Goal: Task Accomplishment & Management: Complete application form

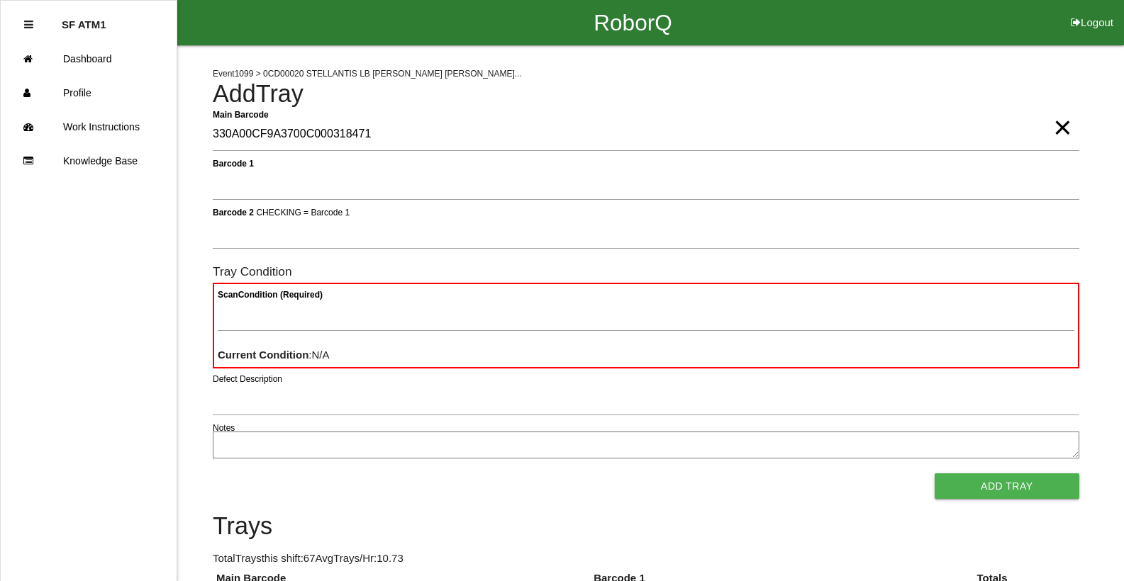
type Barcode "330A00CF9A3700C000318471"
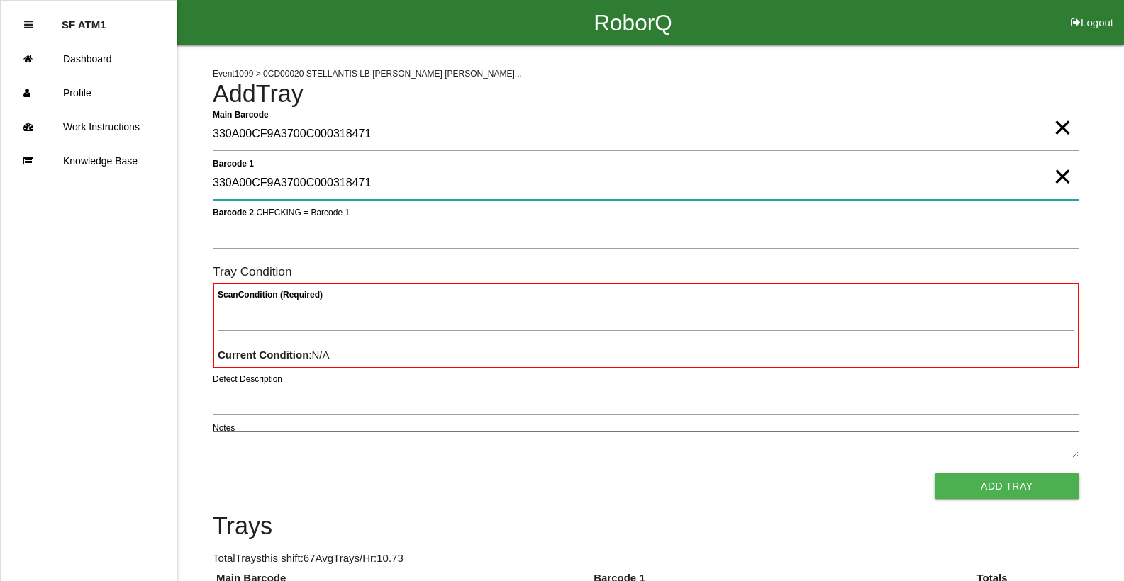
type 1 "330A00CF9A3700C000318471"
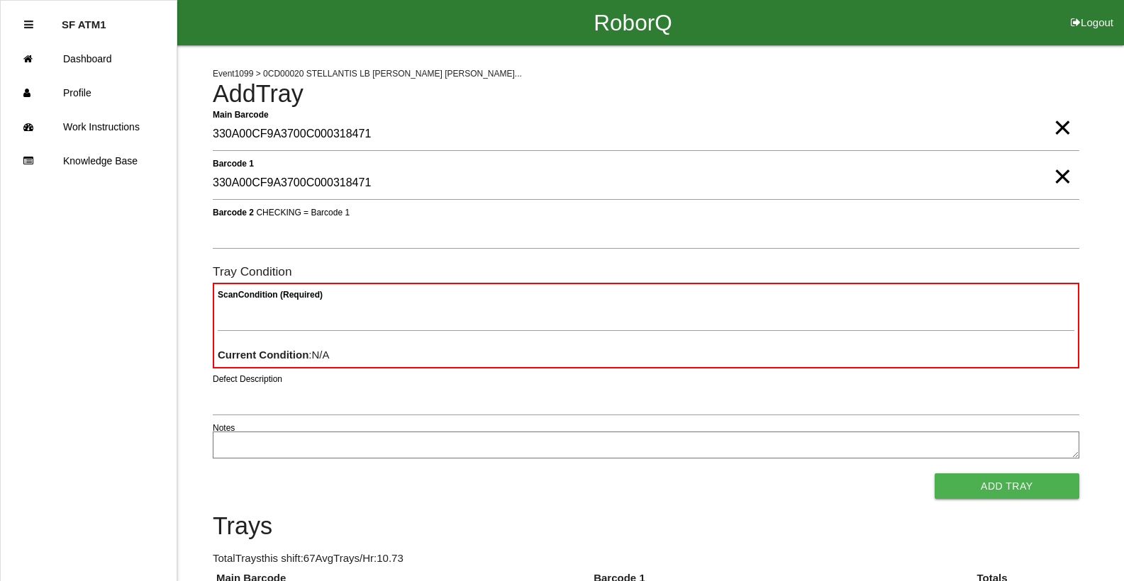
click at [1059, 177] on span "×" at bounding box center [1062, 162] width 18 height 28
click at [1063, 123] on span "×" at bounding box center [1062, 113] width 18 height 28
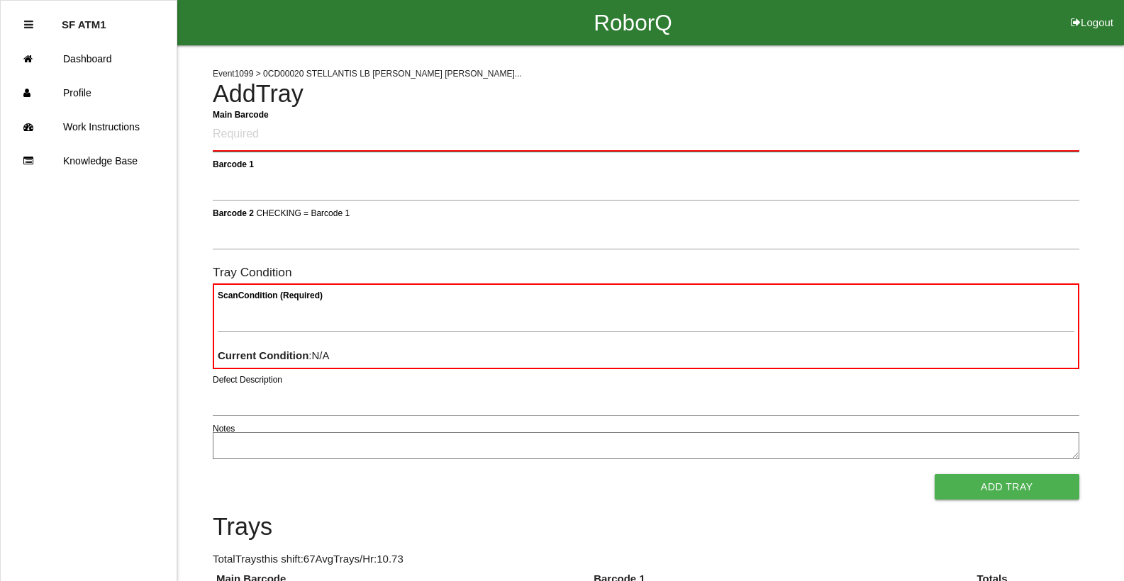
click at [243, 143] on Barcode "Main Barcode" at bounding box center [646, 134] width 867 height 33
drag, startPoint x: 466, startPoint y: 231, endPoint x: 480, endPoint y: 159, distance: 73.7
click at [480, 159] on form "Main Barcode Barcode 1 Barcode 2 CHECKING = Barcode 1 Tray Condition Scan Condi…" at bounding box center [646, 309] width 867 height 382
click at [248, 140] on Barcode "Main Barcode" at bounding box center [646, 134] width 867 height 33
type Barcode "86000500-1528"
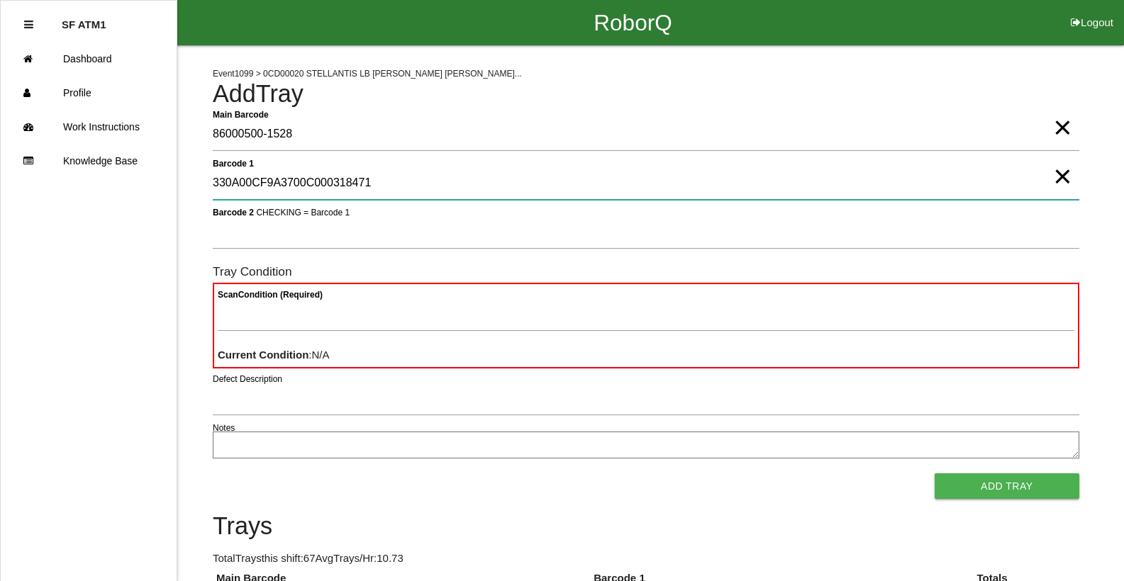
type 1 "330A00CF9A3700C000318471"
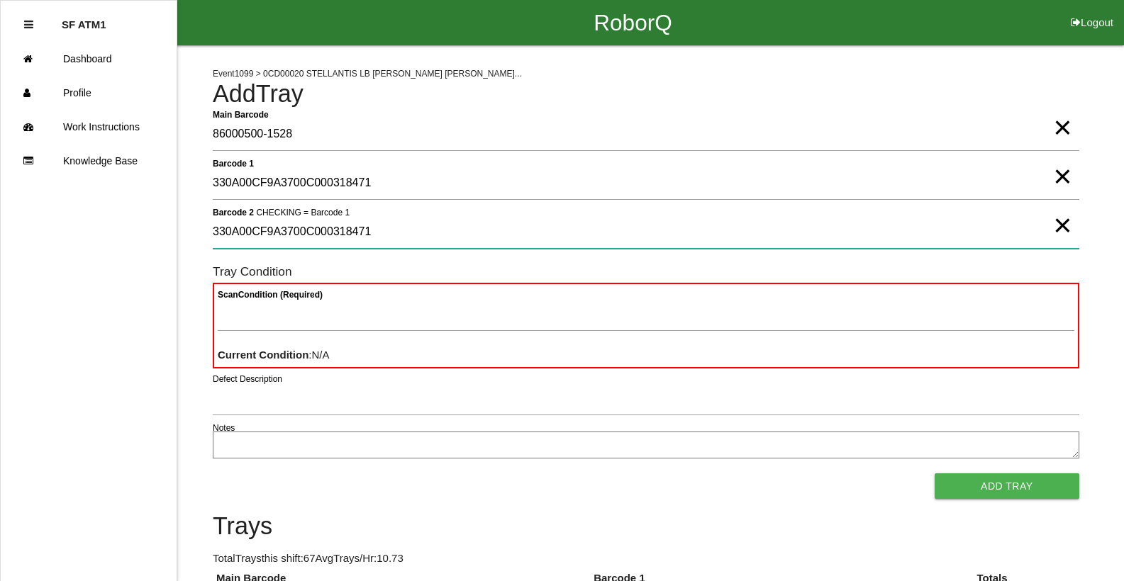
type 2 "330A00CF9A3700C000318471"
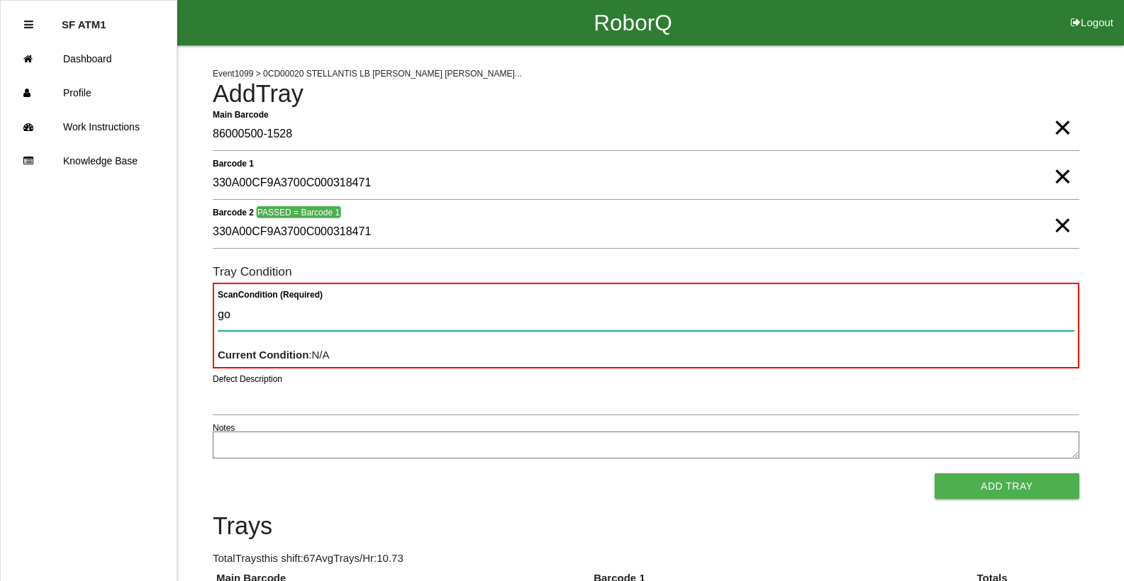
type Condition "goo"
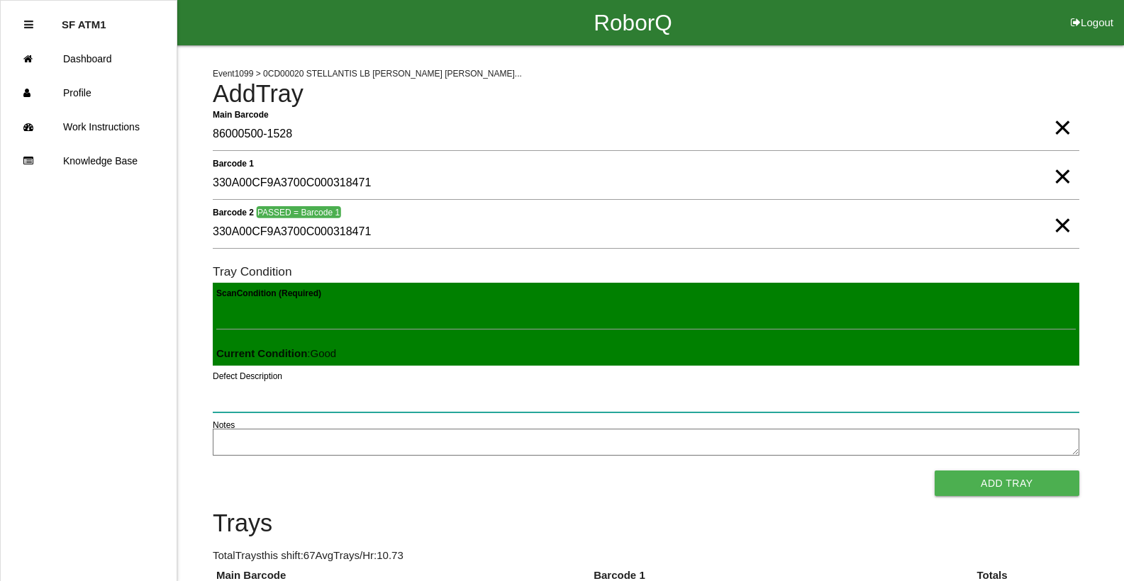
click at [935, 471] on button "Add Tray" at bounding box center [1007, 484] width 145 height 26
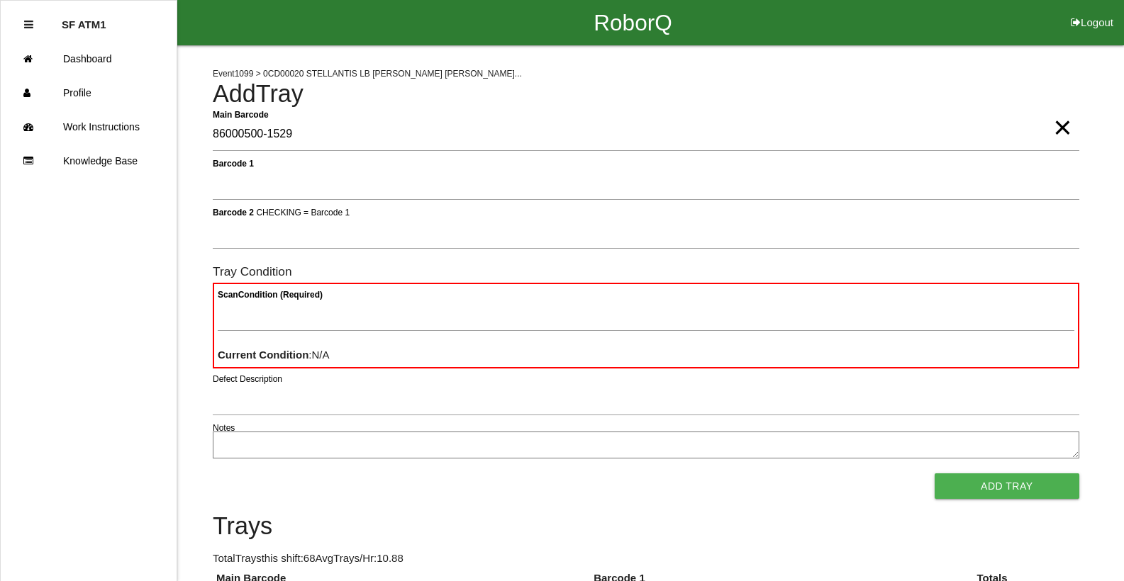
type Barcode "86000500-1529"
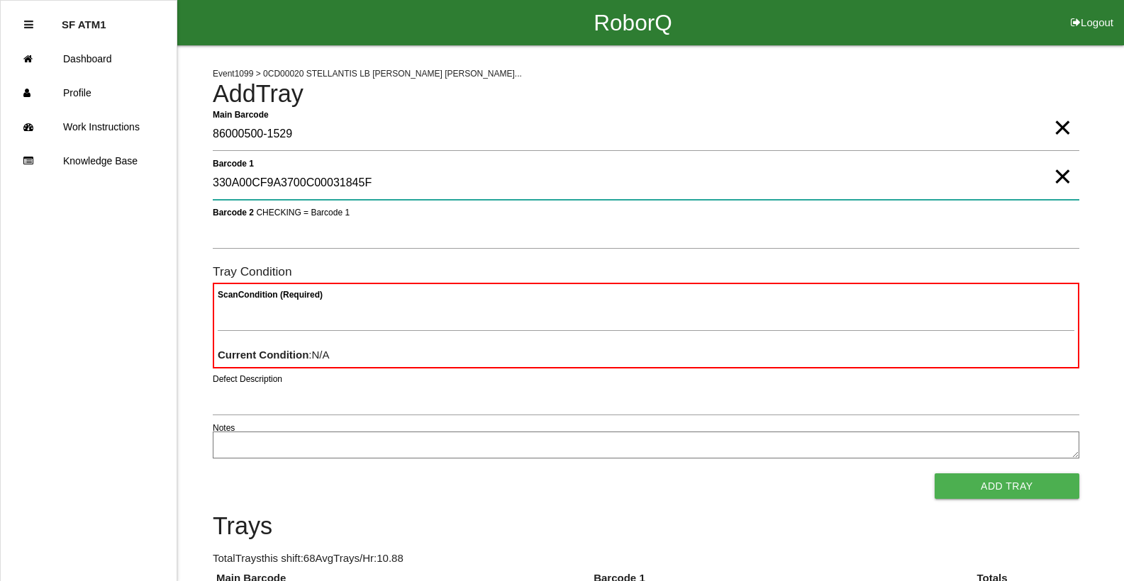
type 1 "330A00CF9A3700C00031845F"
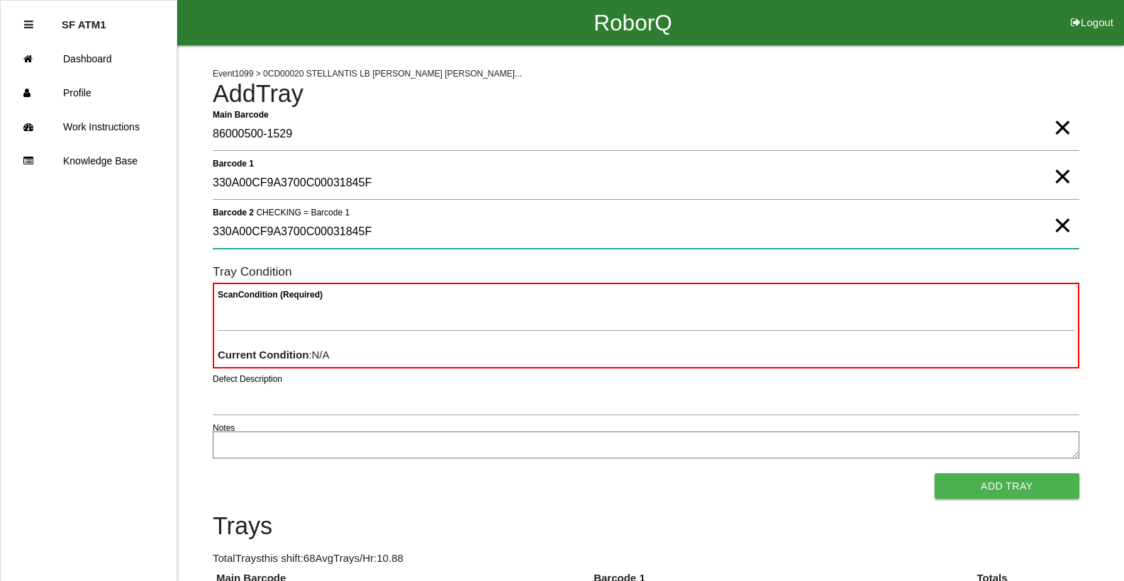
type 2 "330A00CF9A3700C00031845F"
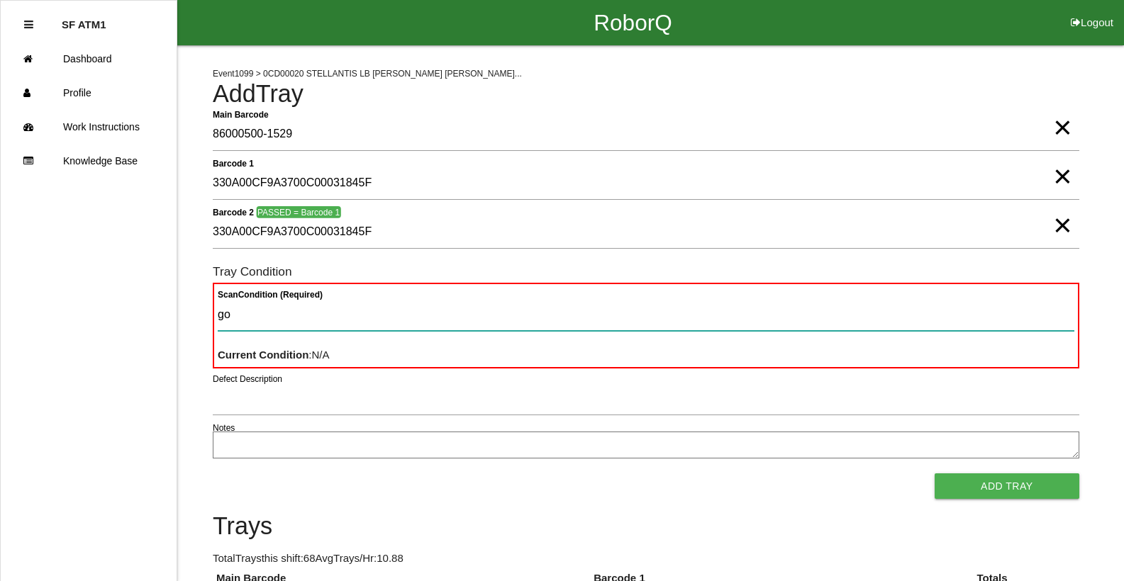
type Condition "goo"
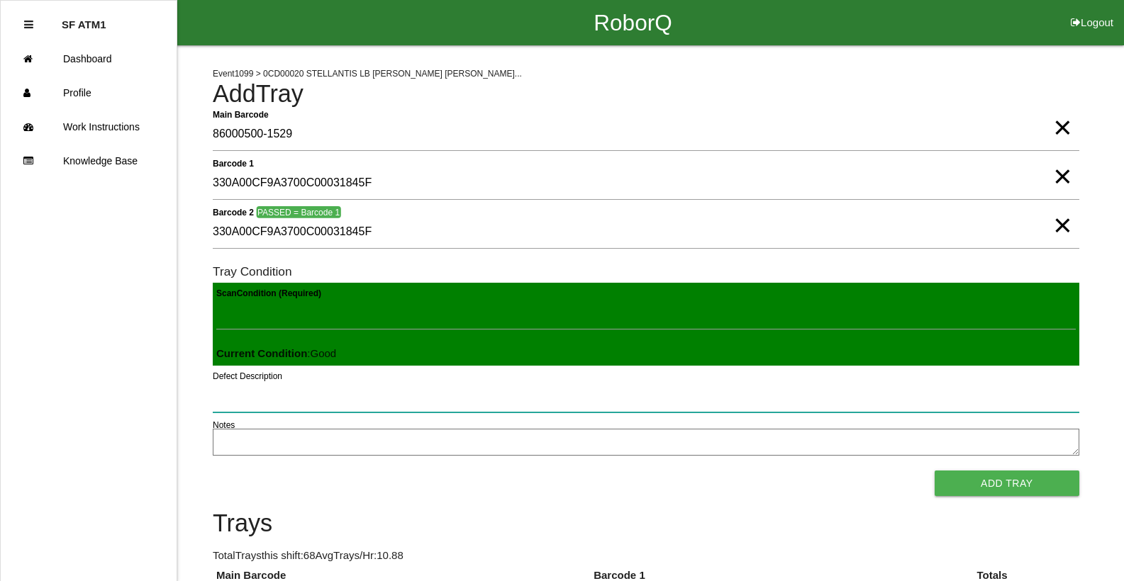
click at [935, 471] on button "Add Tray" at bounding box center [1007, 484] width 145 height 26
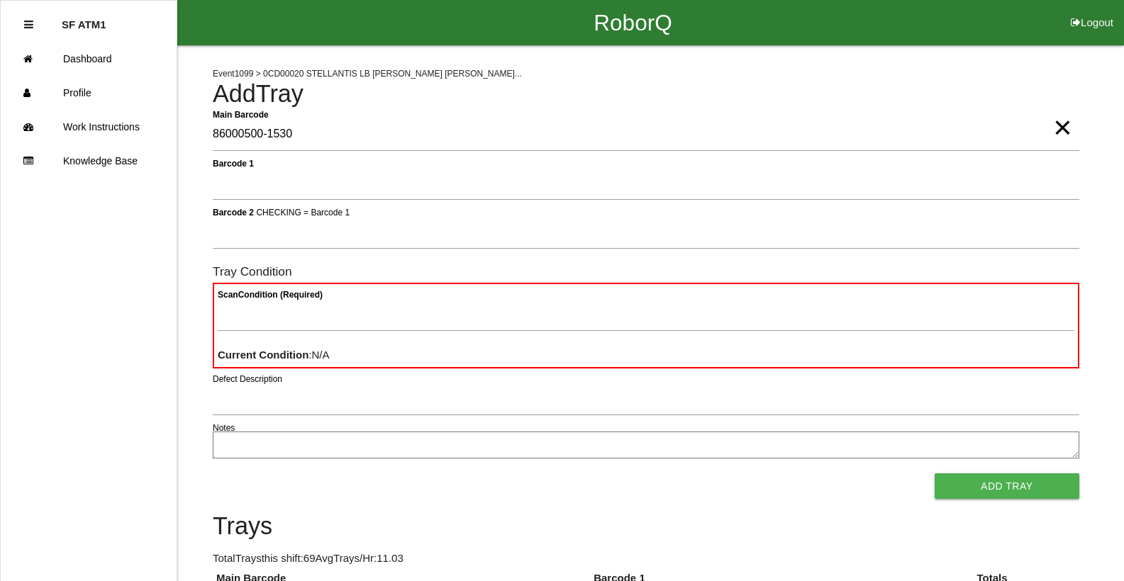
type Barcode "86000500-1530"
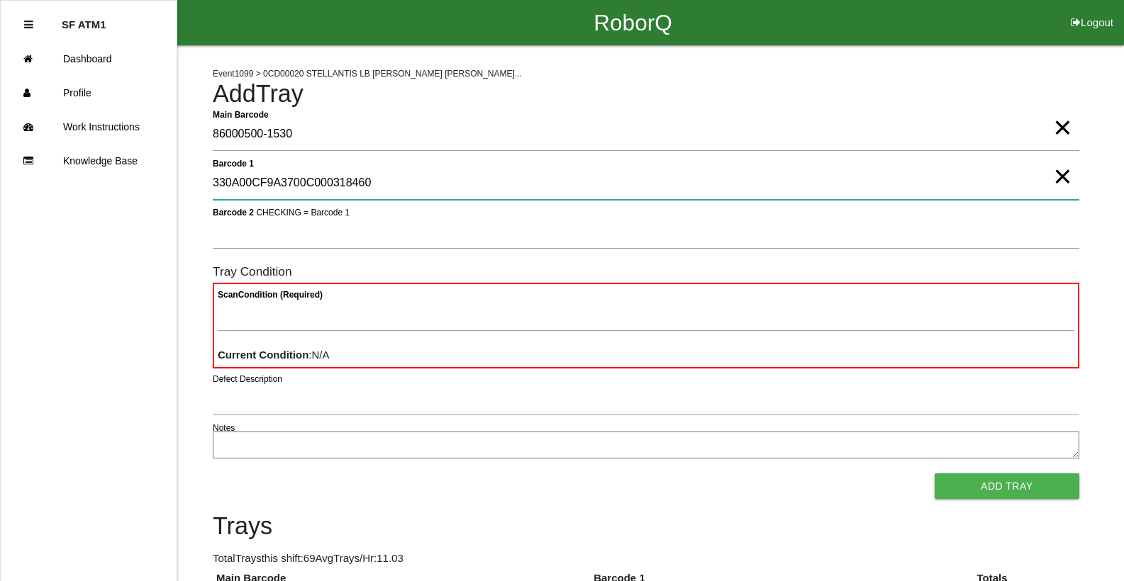
type 1 "330A00CF9A3700C000318460"
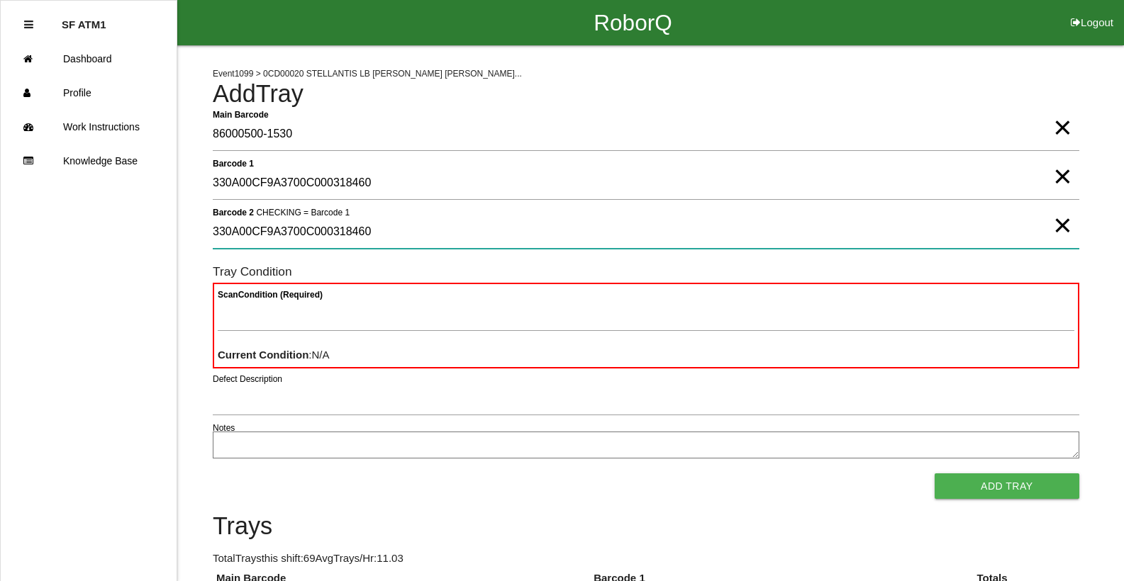
type 2 "330A00CF9A3700C000318460"
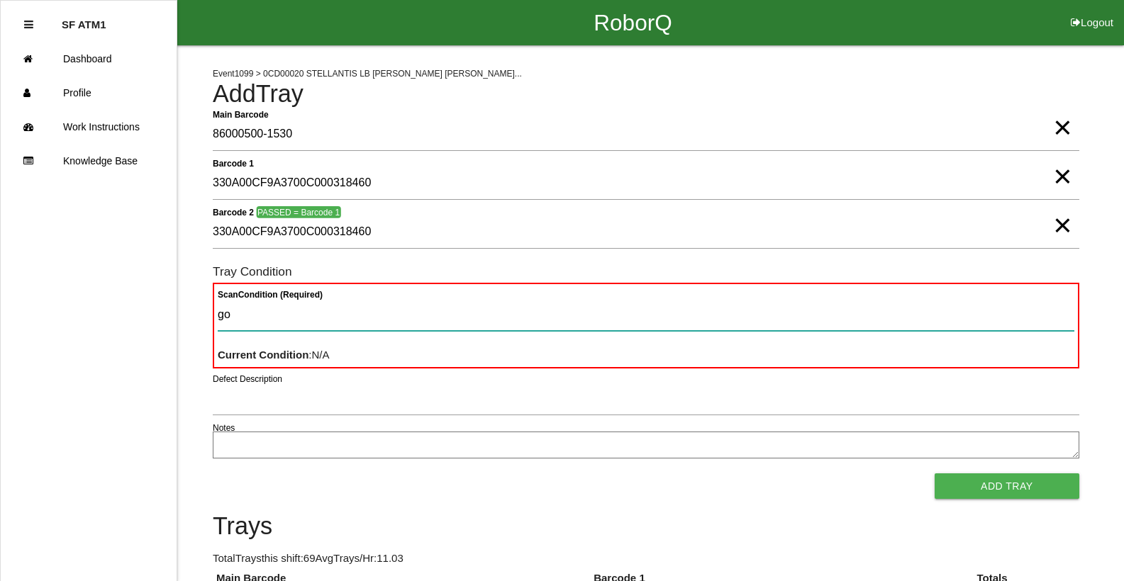
type Condition "goo"
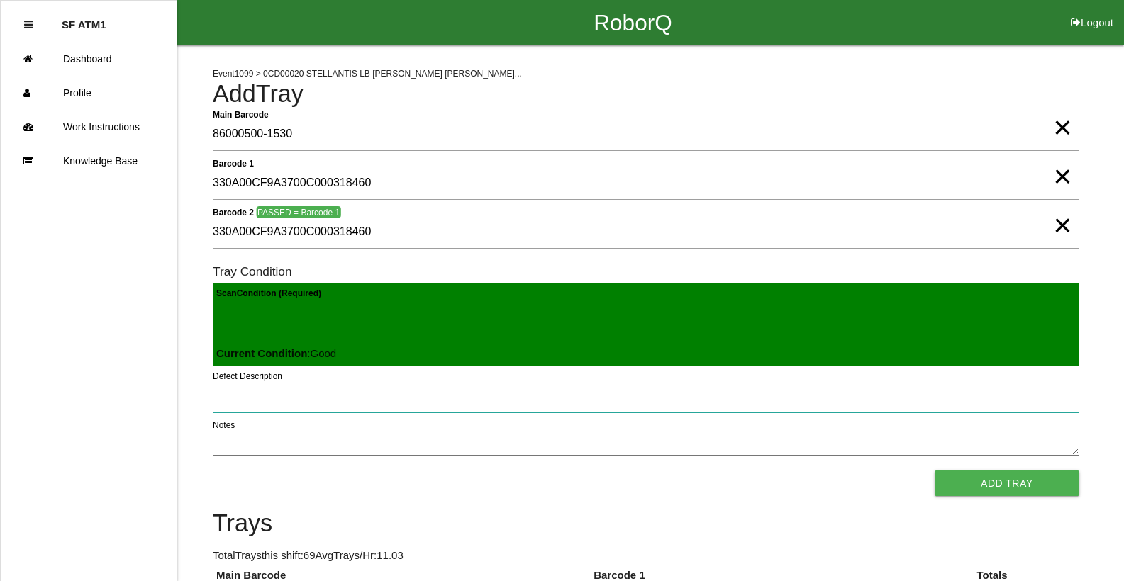
click at [935, 471] on button "Add Tray" at bounding box center [1007, 484] width 145 height 26
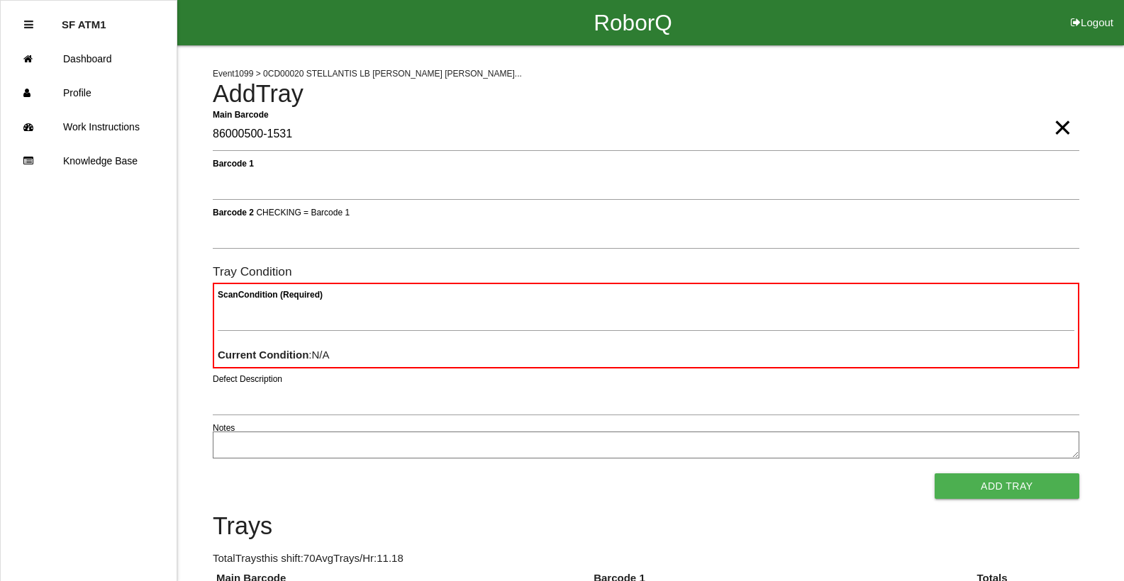
type Barcode "86000500-1531"
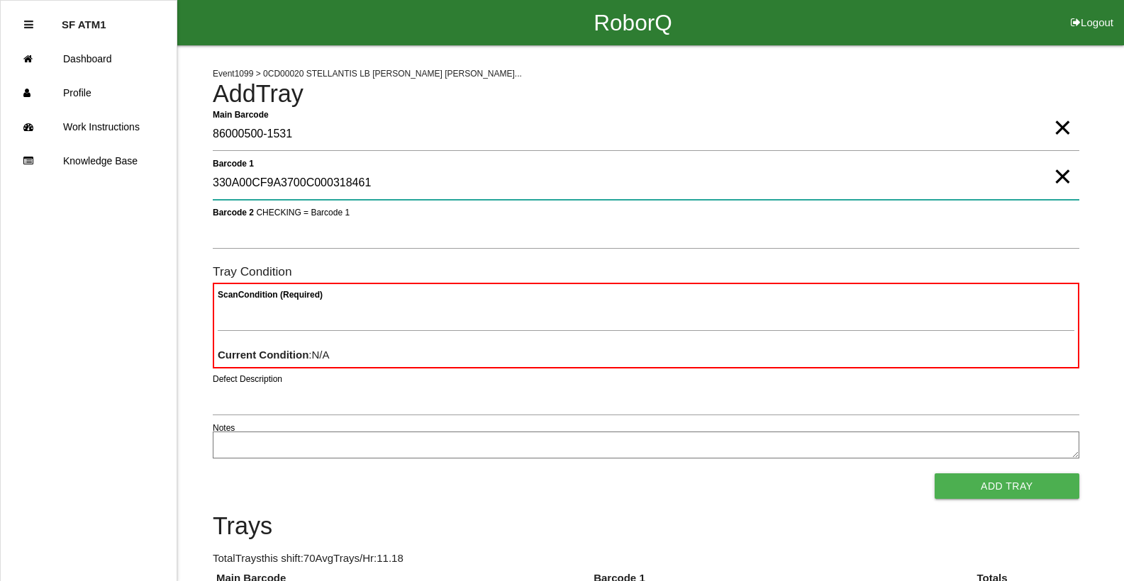
type 1 "330A00CF9A3700C000318461"
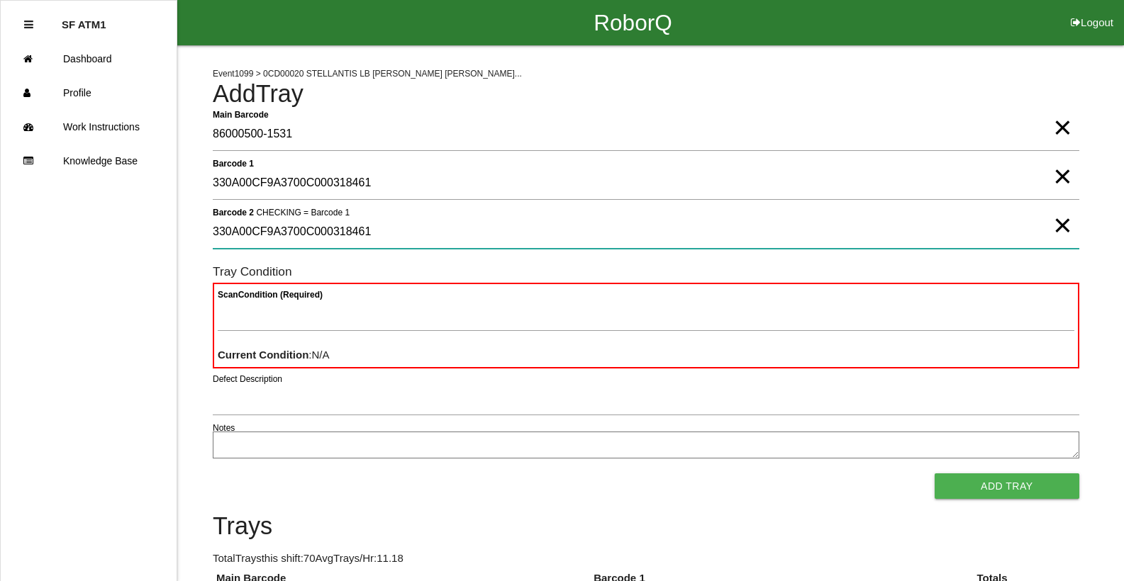
type 2 "330A00CF9A3700C000318461"
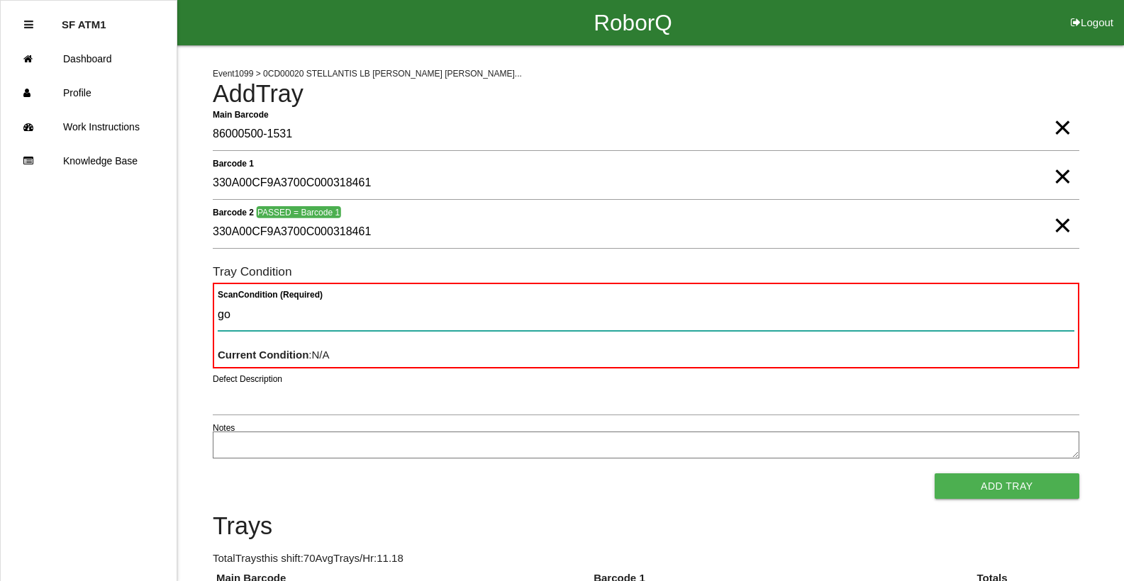
type Condition "goo"
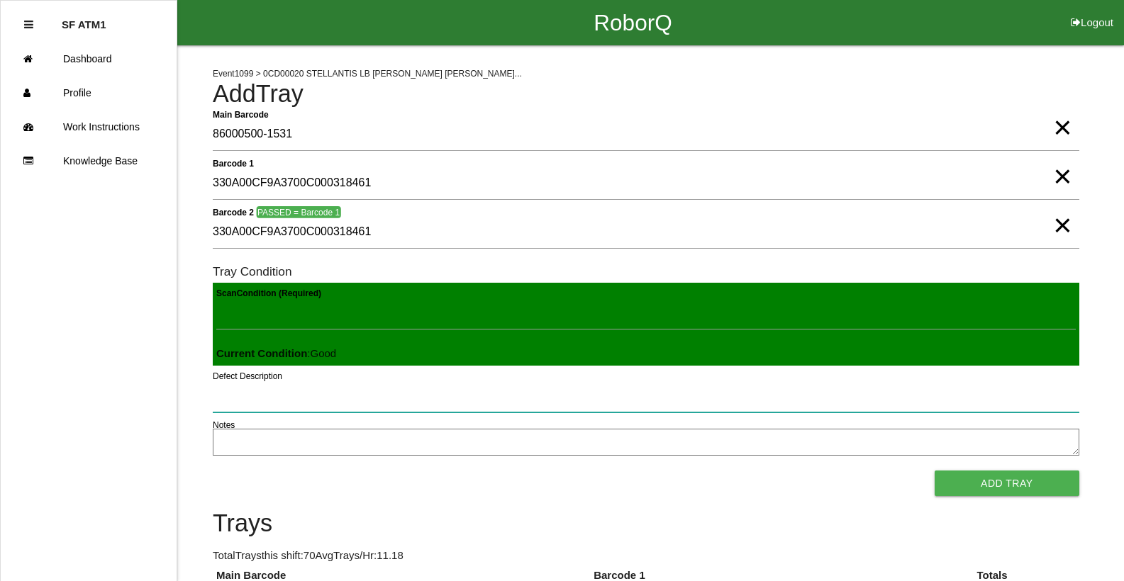
click at [935, 471] on button "Add Tray" at bounding box center [1007, 484] width 145 height 26
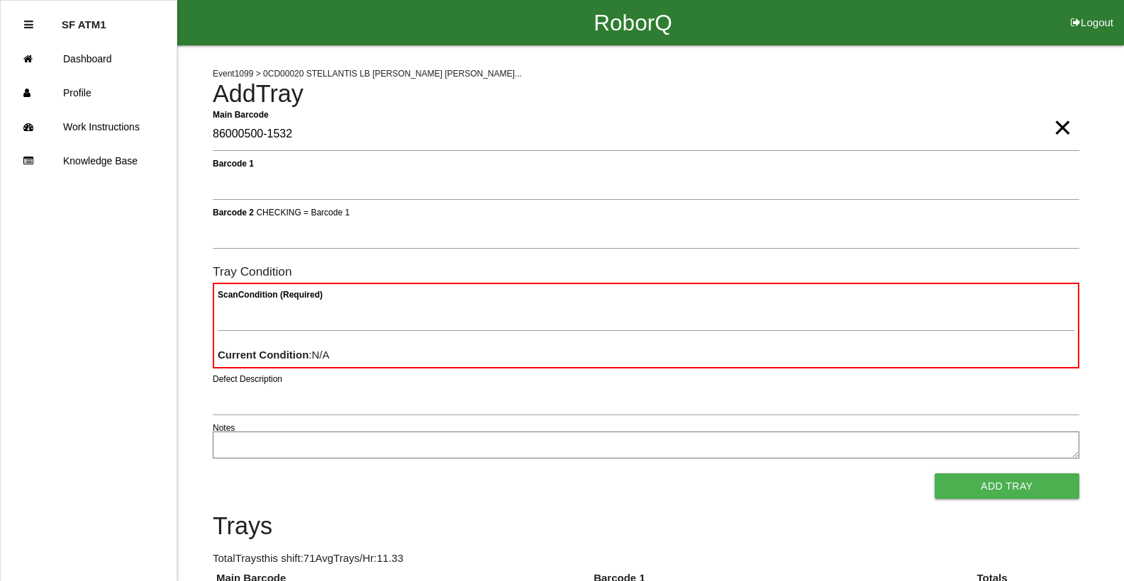
type Barcode "86000500-1532"
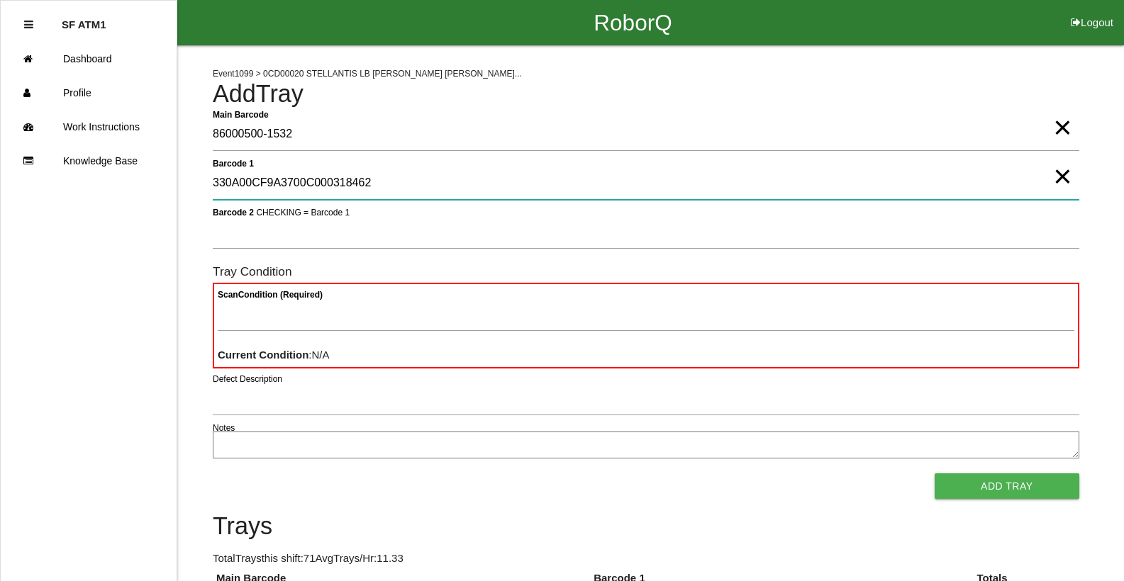
type 1 "330A00CF9A3700C000318462"
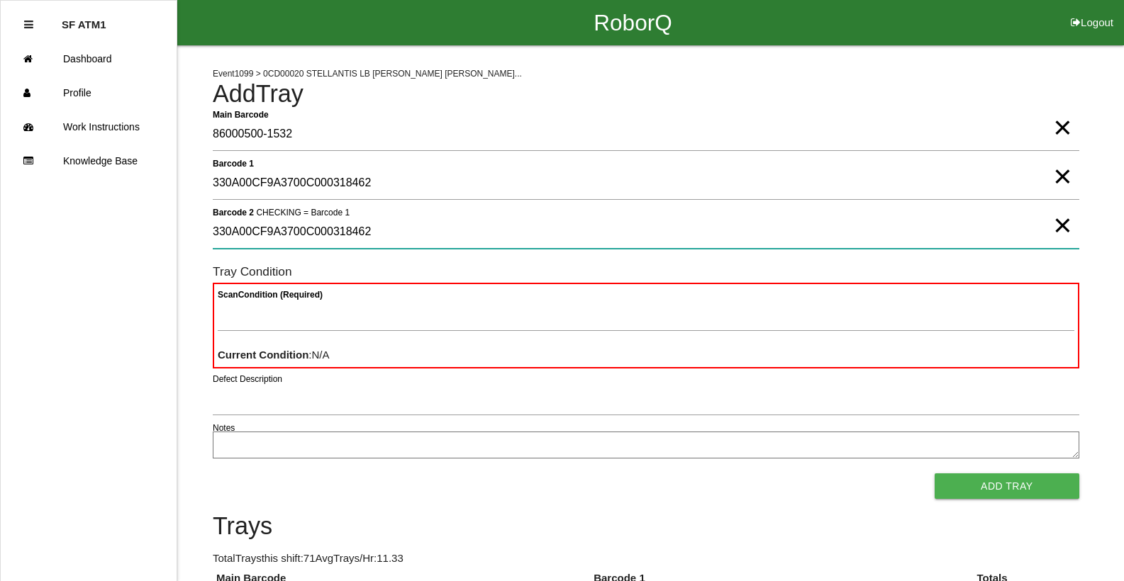
type 2 "330A00CF9A3700C000318462"
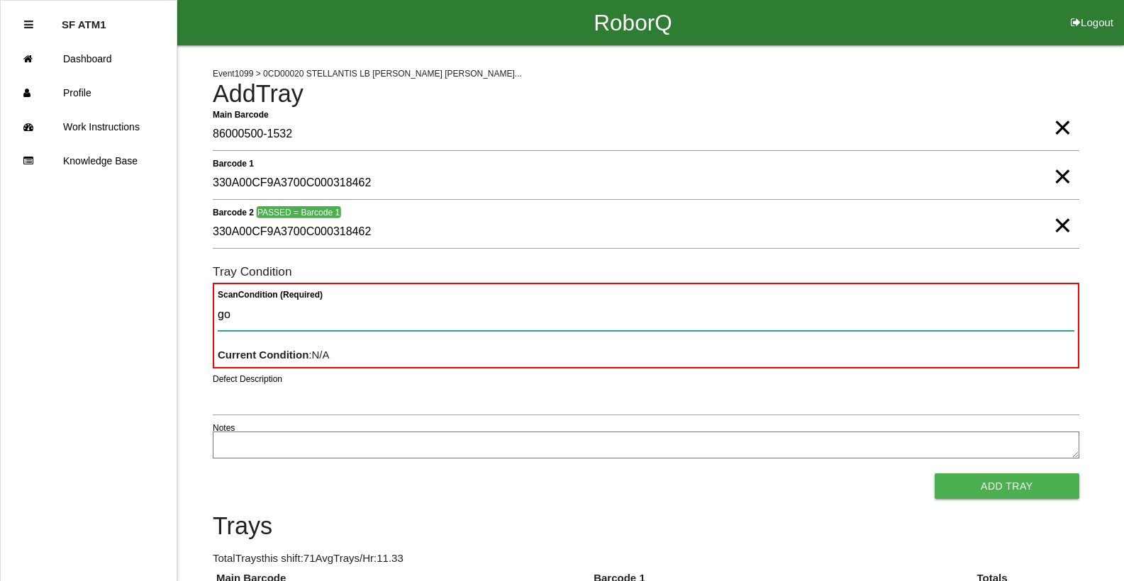
type Condition "goo"
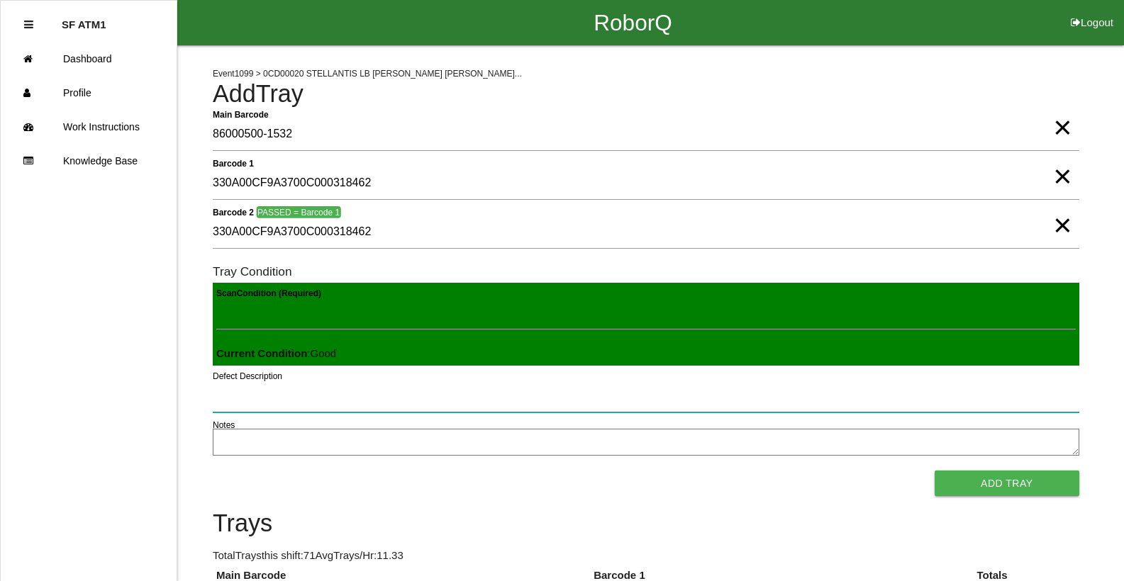
click at [935, 471] on button "Add Tray" at bounding box center [1007, 484] width 145 height 26
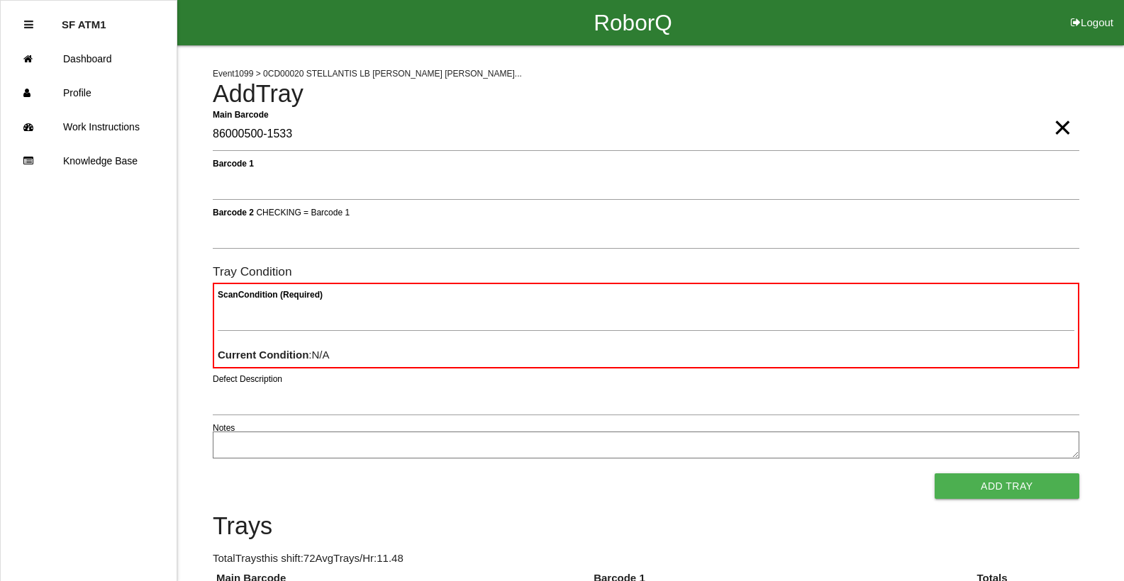
type Barcode "86000500-1533"
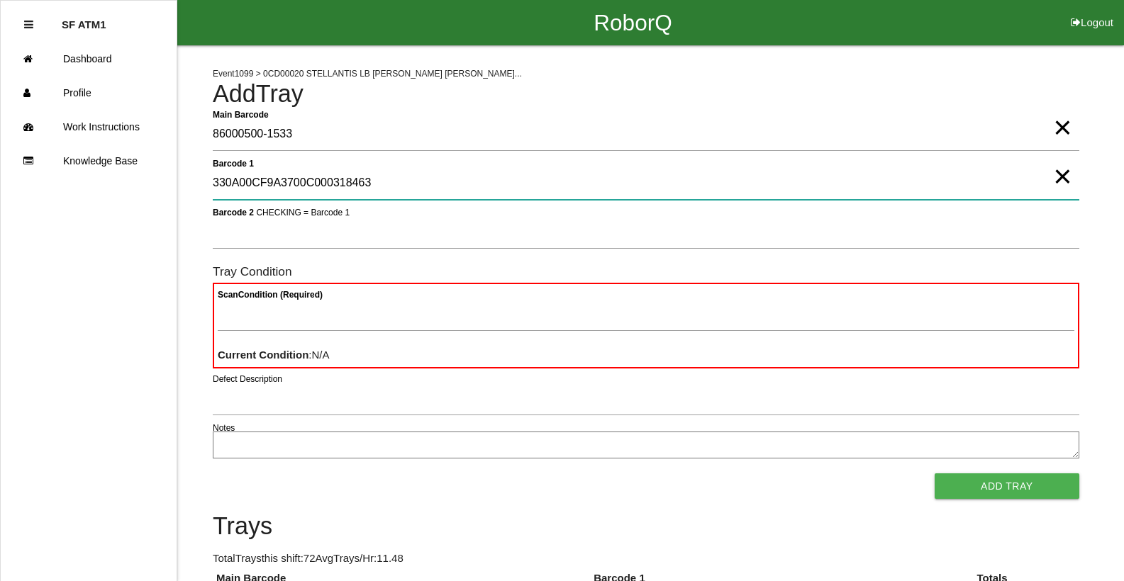
type 1 "330A00CF9A3700C000318463"
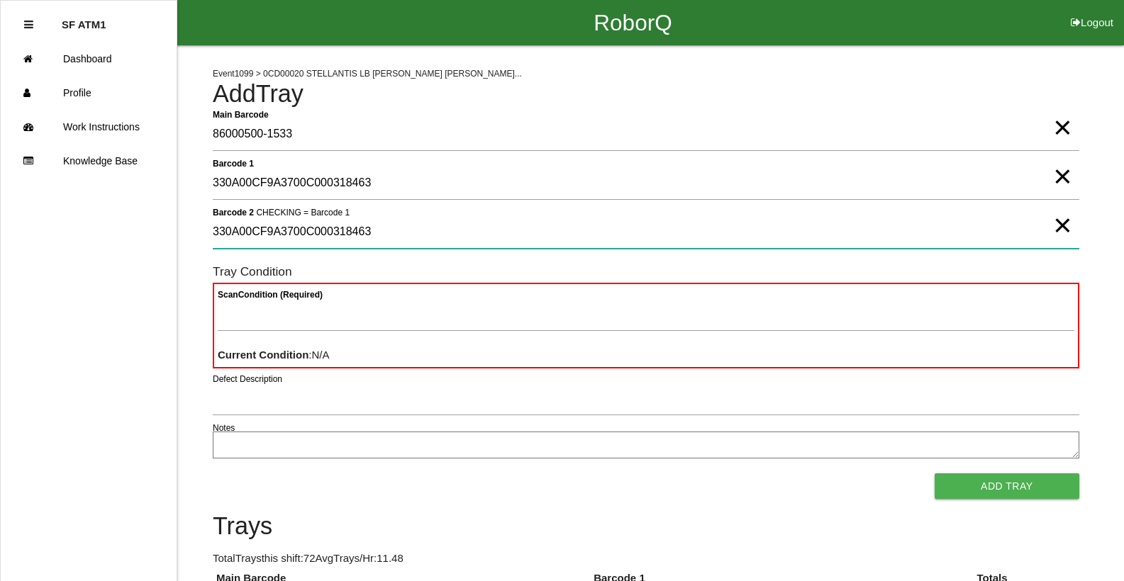
type 2 "330A00CF9A3700C000318463"
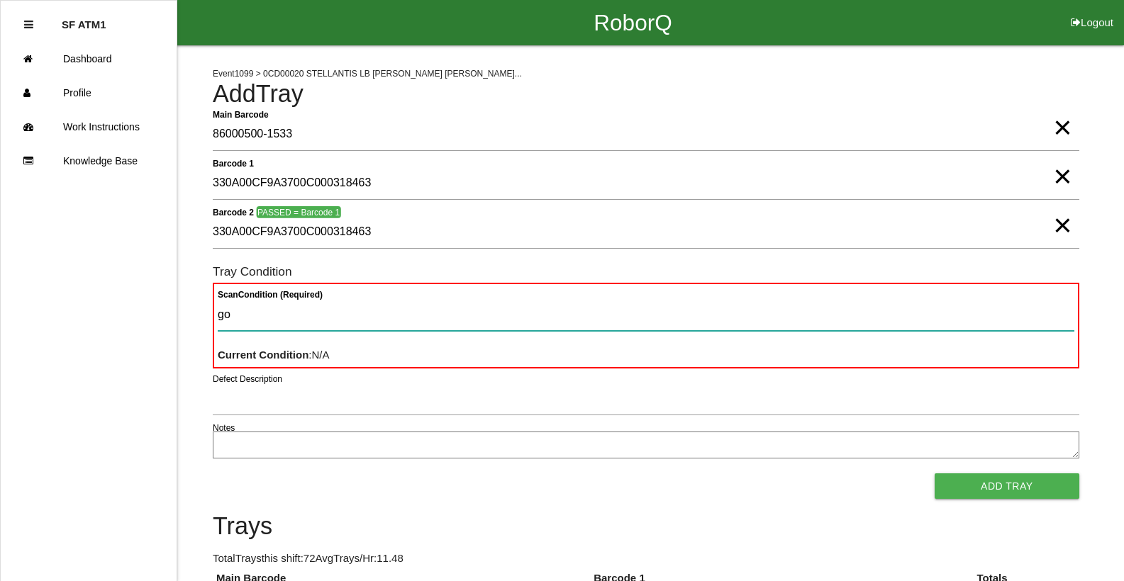
type Condition "goo"
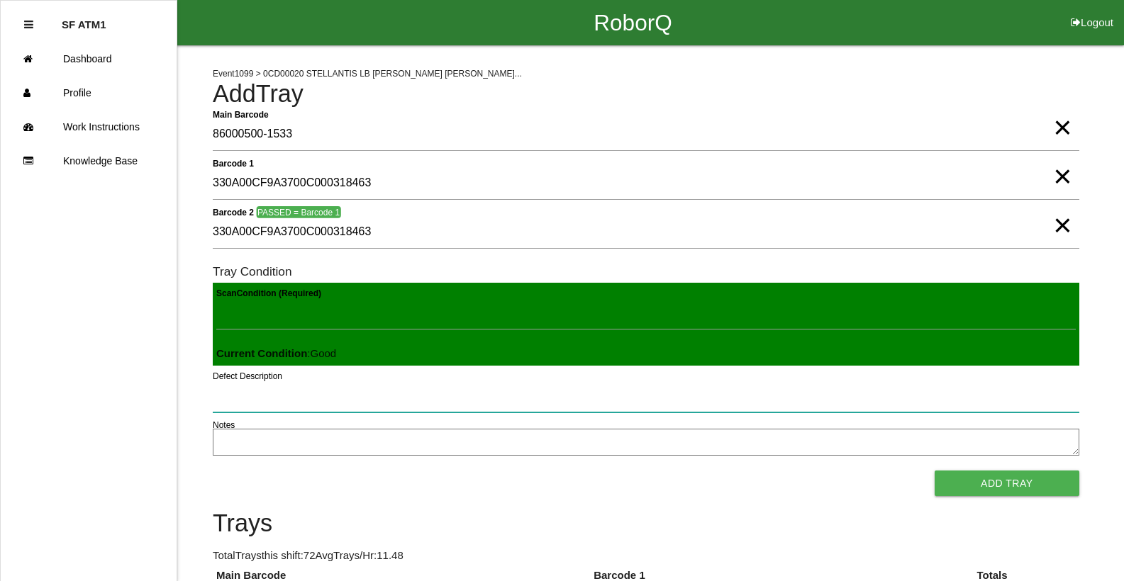
click at [935, 471] on button "Add Tray" at bounding box center [1007, 484] width 145 height 26
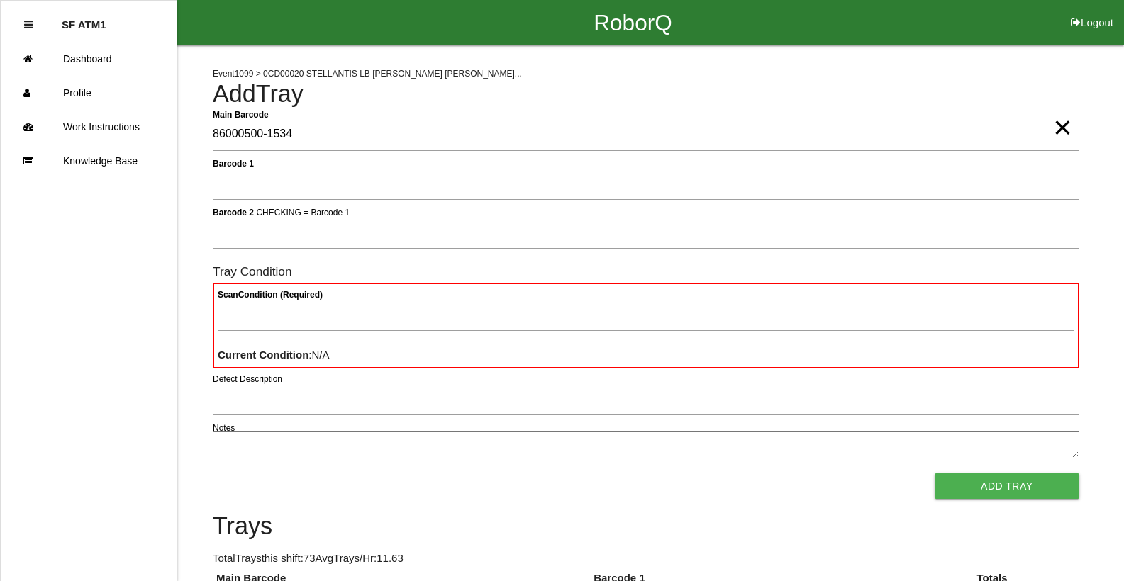
type Barcode "86000500-1534"
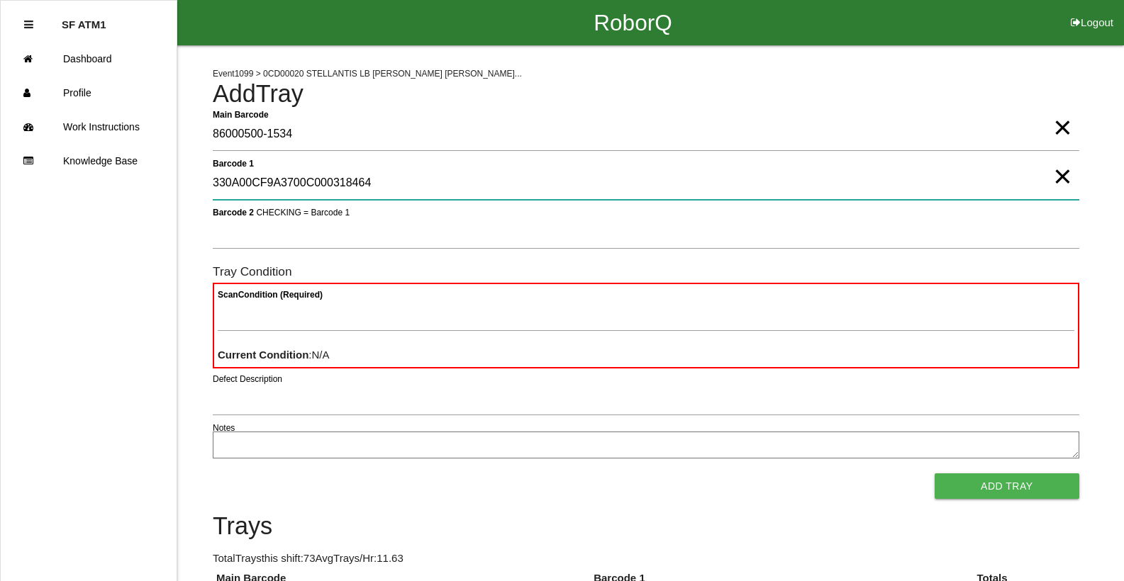
type 1 "330A00CF9A3700C000318464"
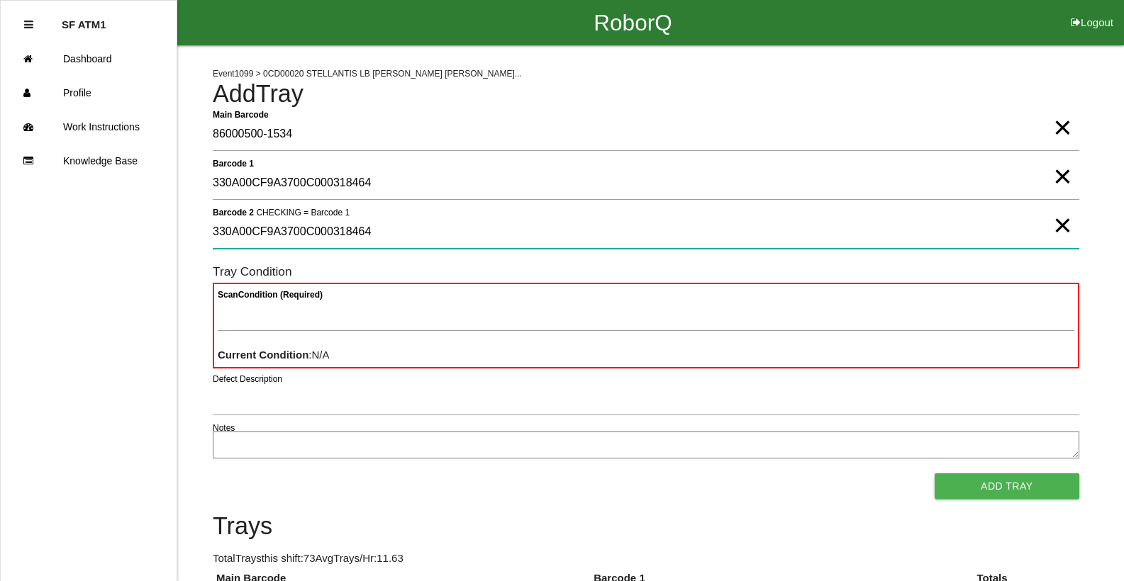
type 2 "330A00CF9A3700C000318464"
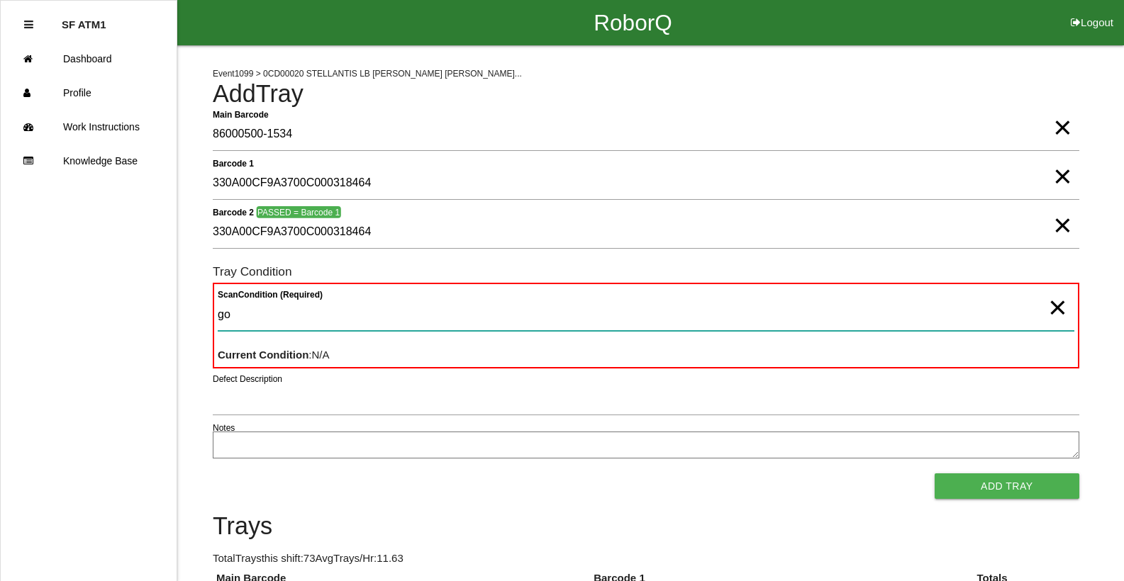
type Condition "goo"
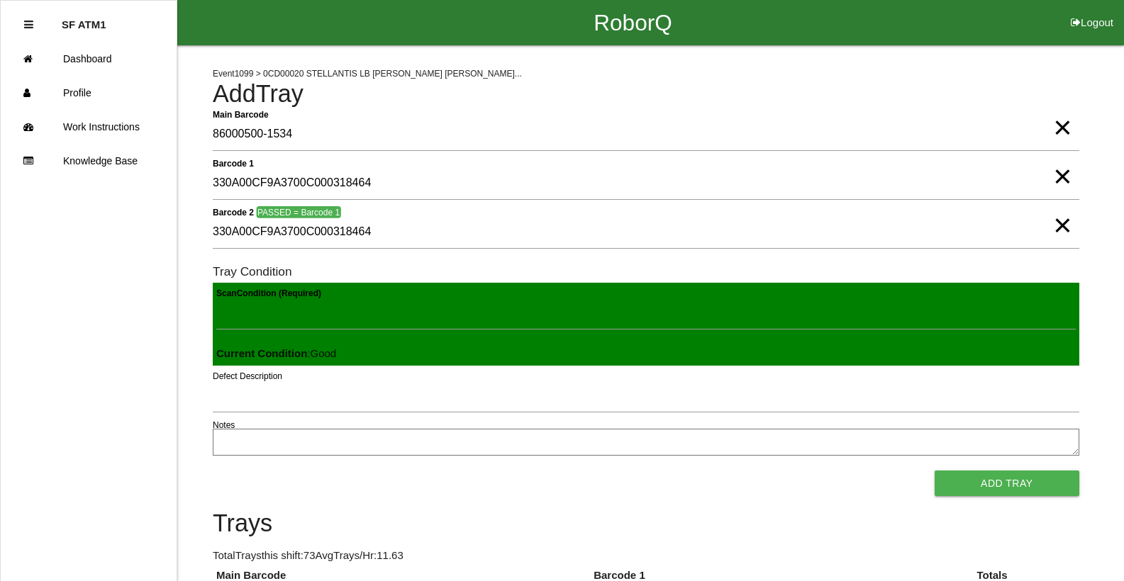
click at [935, 471] on button "Add Tray" at bounding box center [1007, 484] width 145 height 26
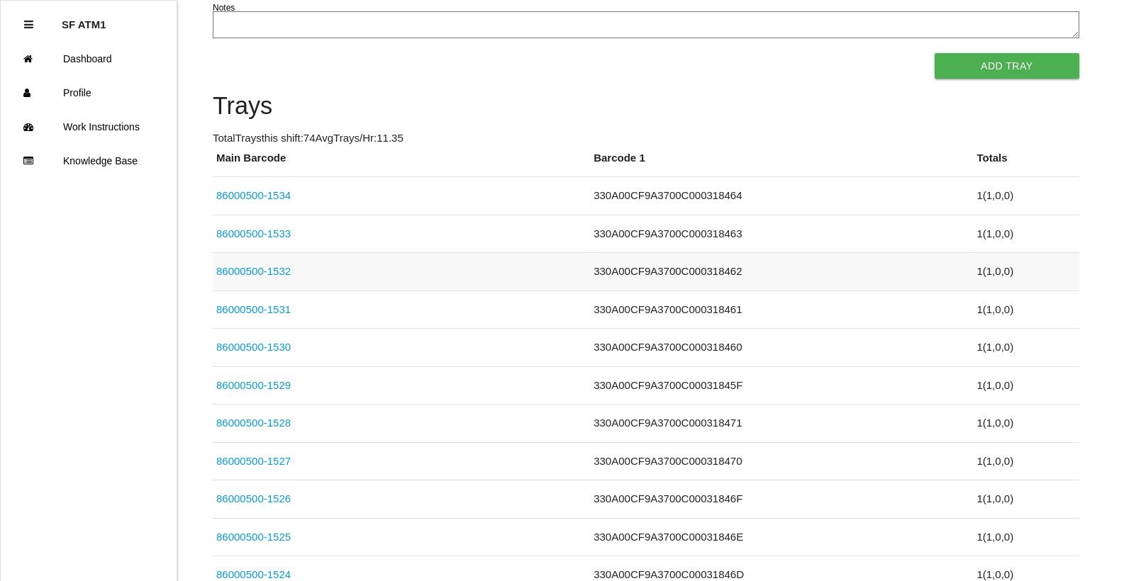
scroll to position [425, 0]
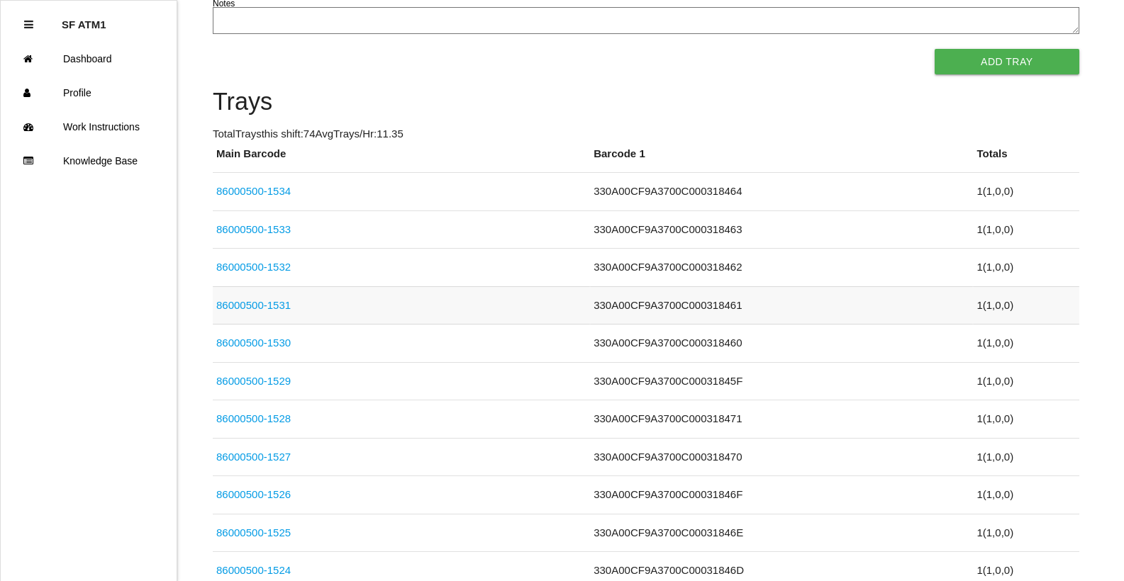
click at [260, 301] on link "86000500-1531" at bounding box center [253, 305] width 74 height 12
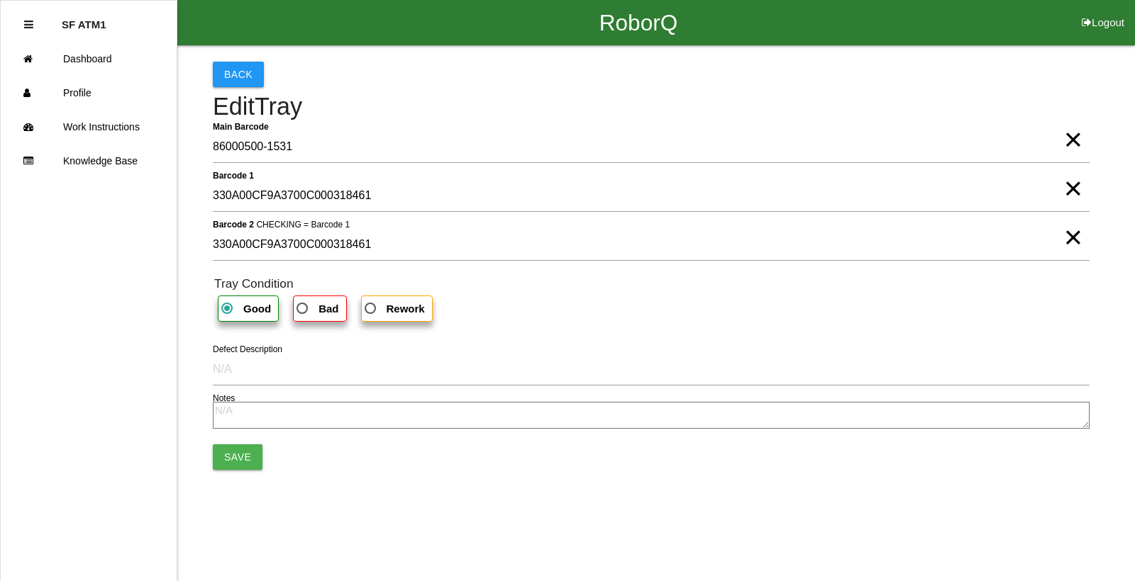
click at [303, 308] on span "Bad" at bounding box center [316, 309] width 45 height 18
click at [303, 308] on input "Bad" at bounding box center [298, 304] width 9 height 9
radio input "true"
click at [1069, 238] on span "×" at bounding box center [1073, 223] width 18 height 28
click at [1069, 189] on span "×" at bounding box center [1073, 174] width 18 height 28
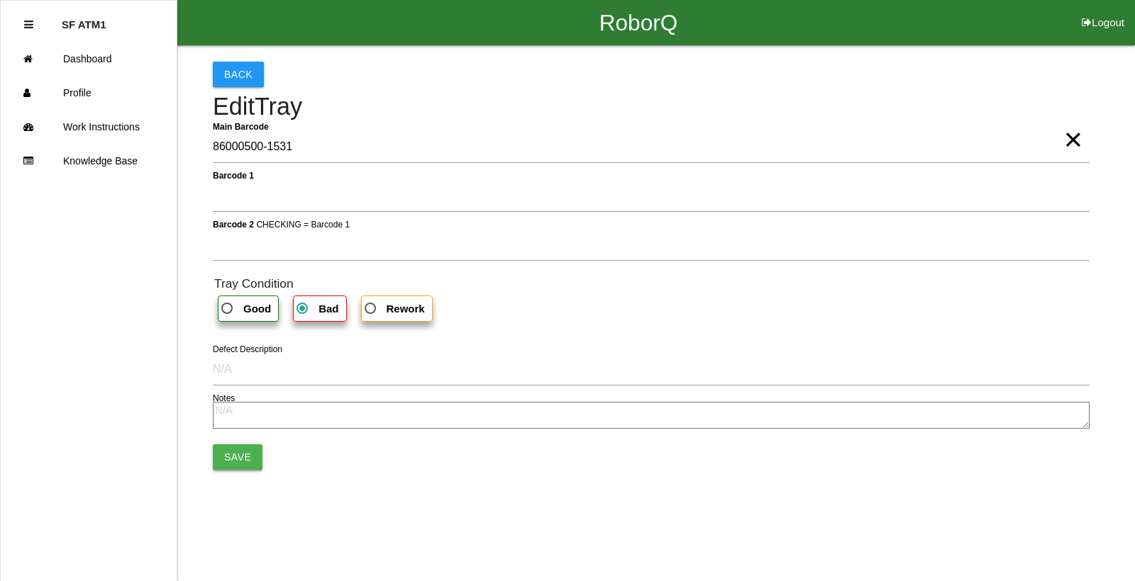
click at [240, 456] on button "Save" at bounding box center [238, 458] width 50 height 26
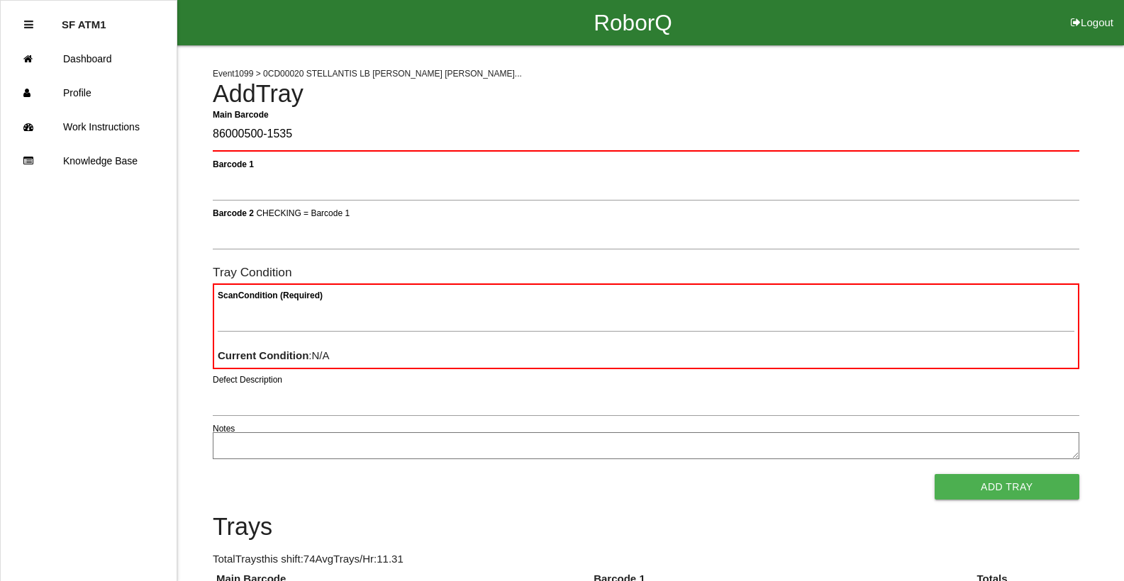
type Barcode "86000500-1535"
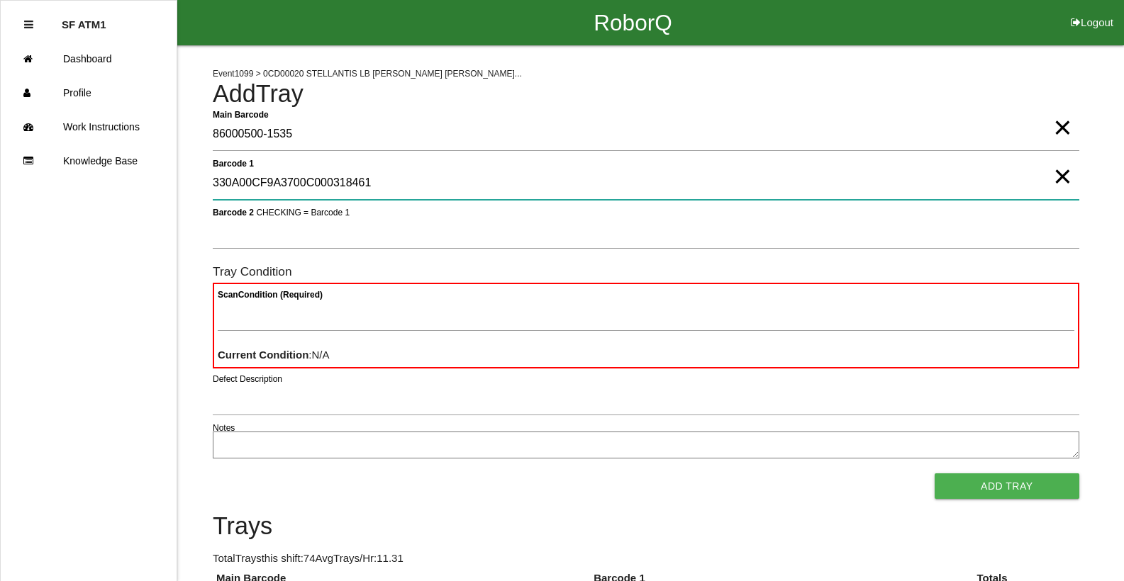
type 1 "330A00CF9A3700C000318461"
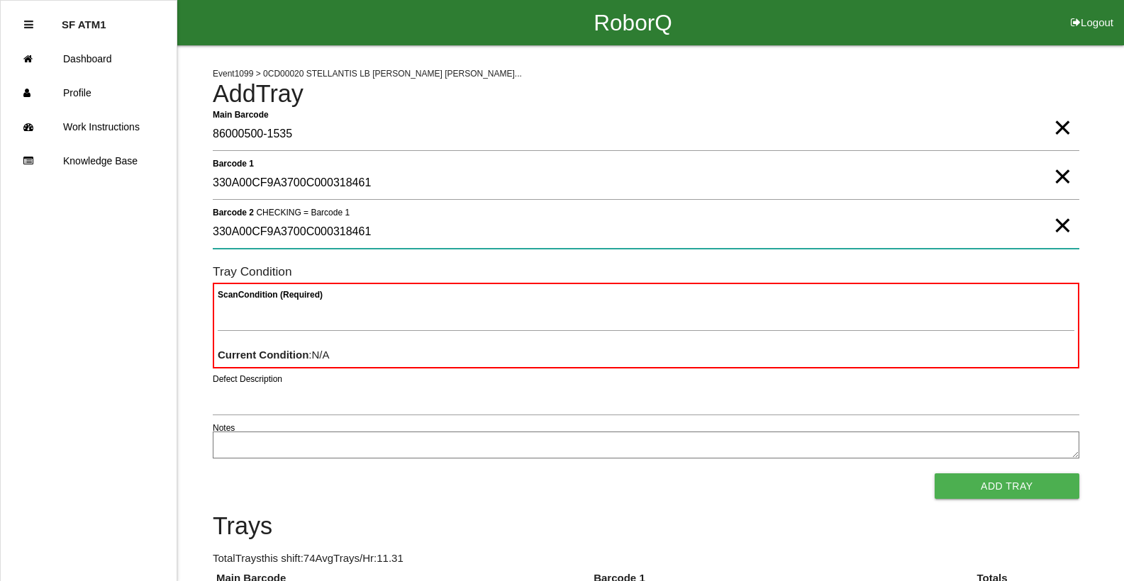
type 2 "330A00CF9A3700C000318461"
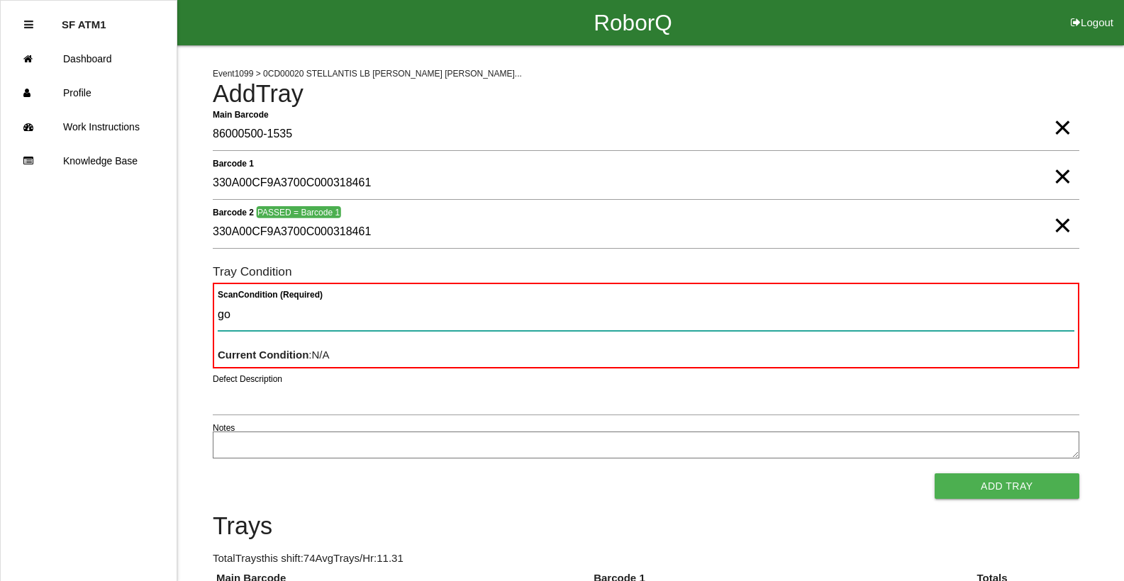
type Condition "goo"
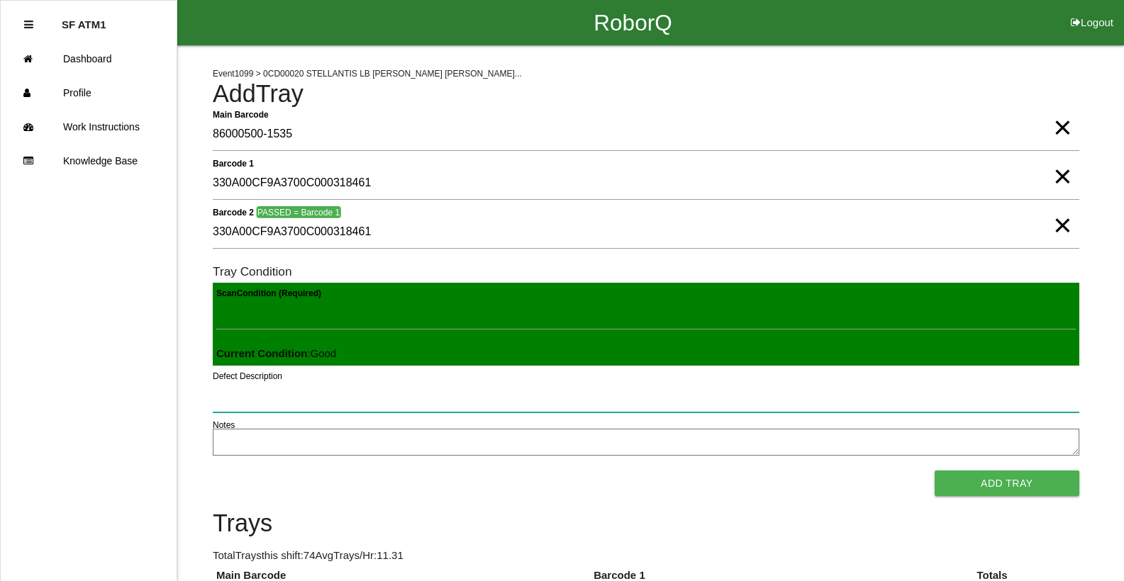
click at [935, 471] on button "Add Tray" at bounding box center [1007, 484] width 145 height 26
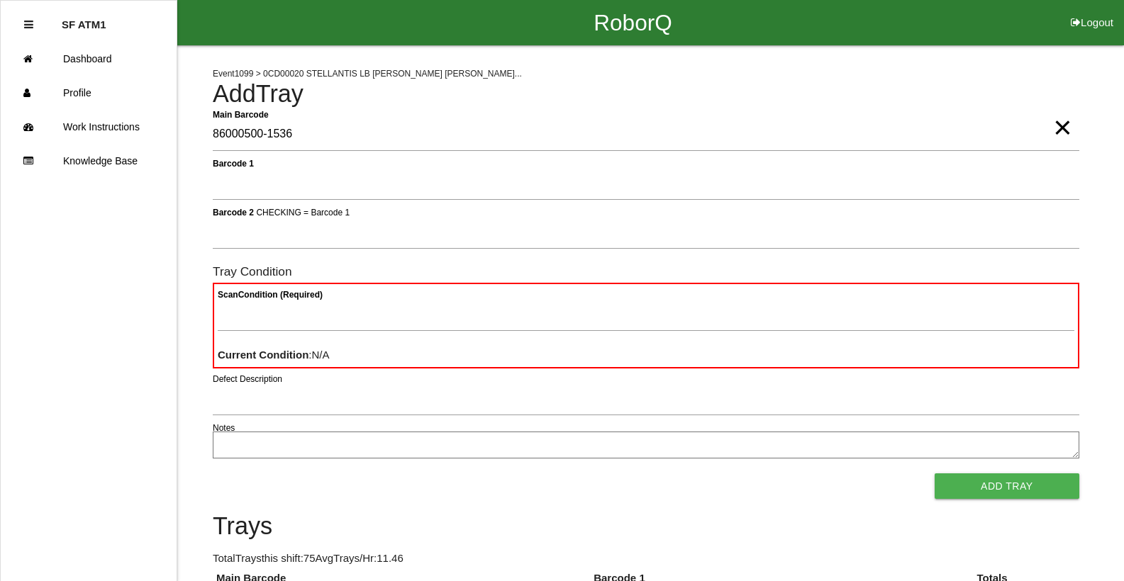
type Barcode "86000500-1536"
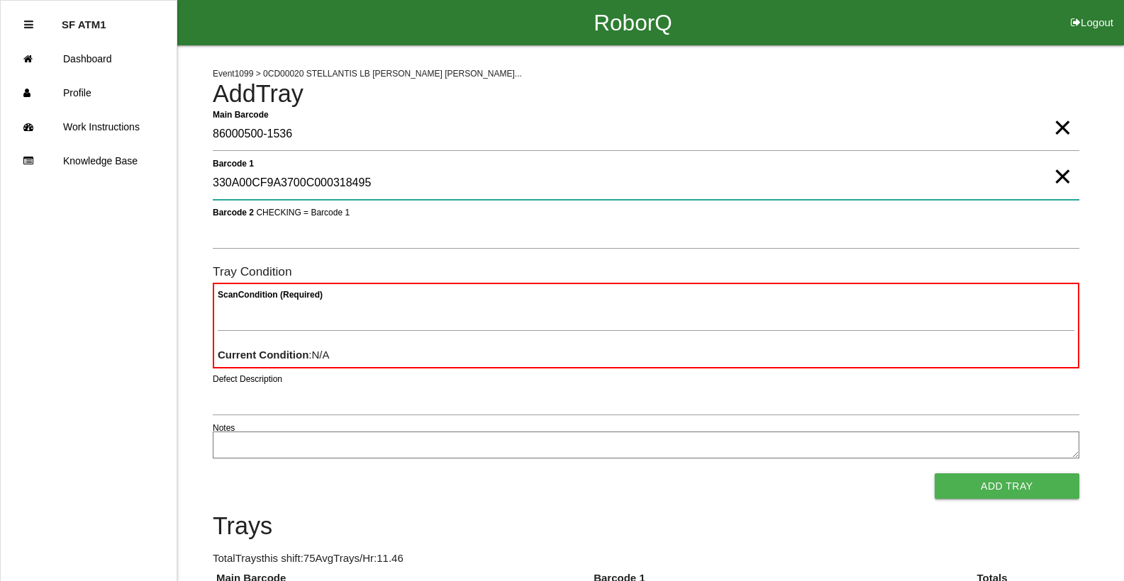
type 1 "330A00CF9A3700C000318495"
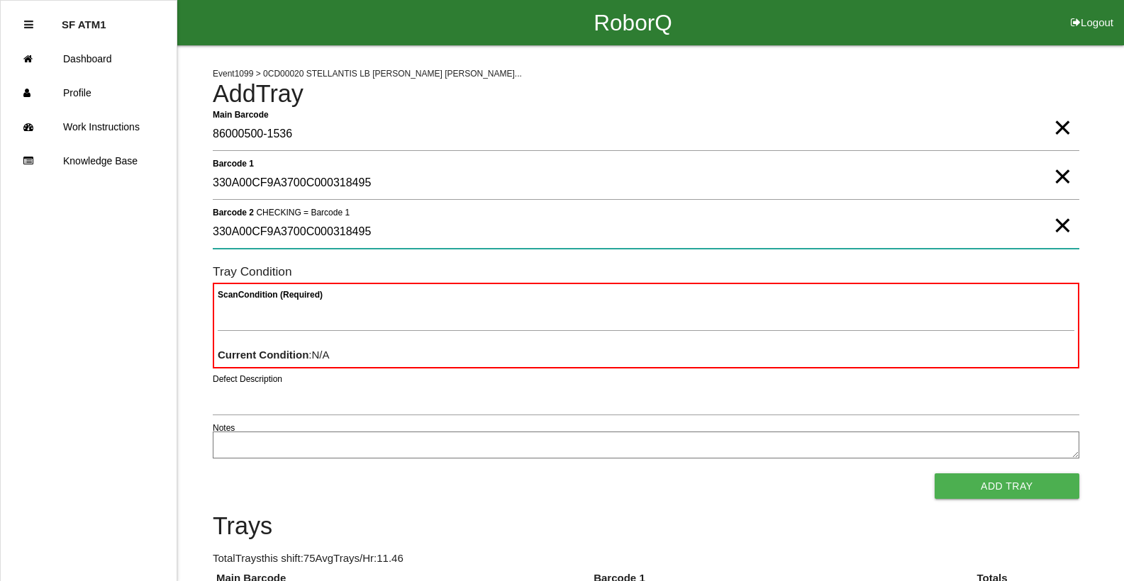
type 2 "330A00CF9A3700C000318495"
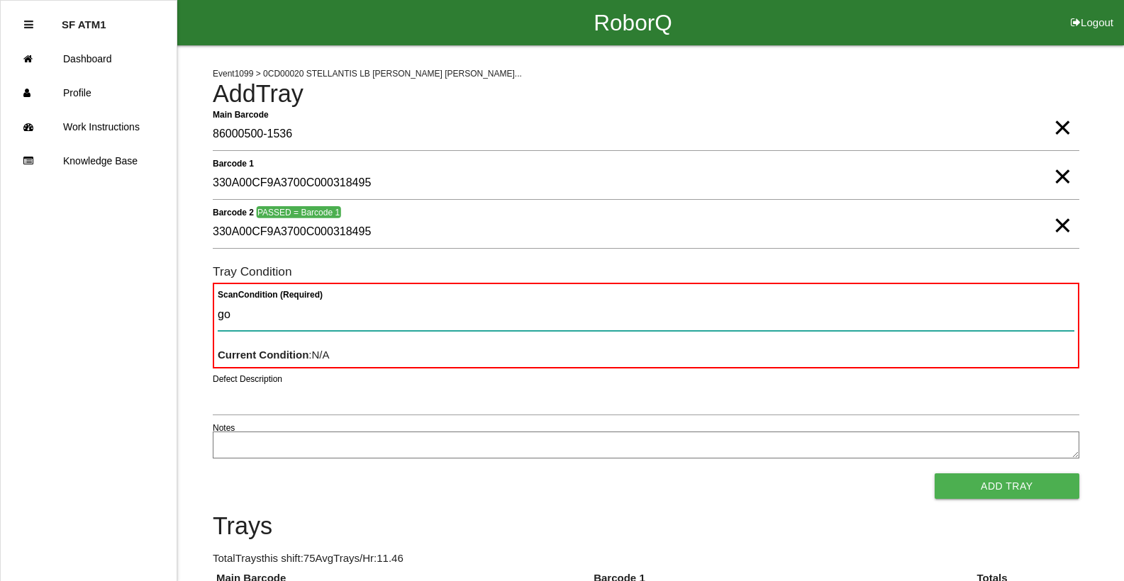
type Condition "goo"
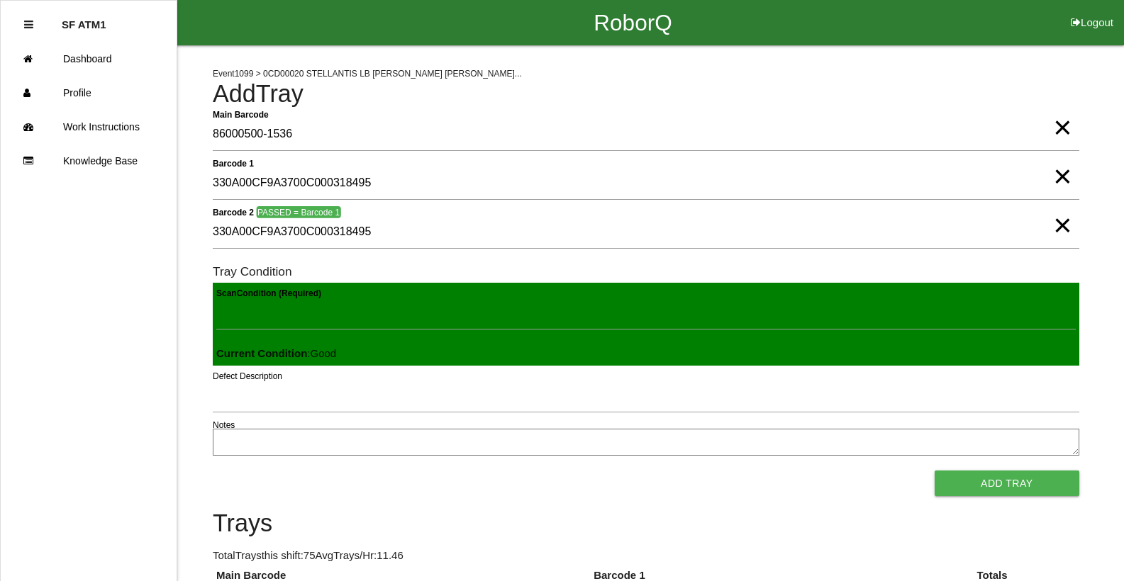
click button "Add Tray" at bounding box center [1007, 484] width 145 height 26
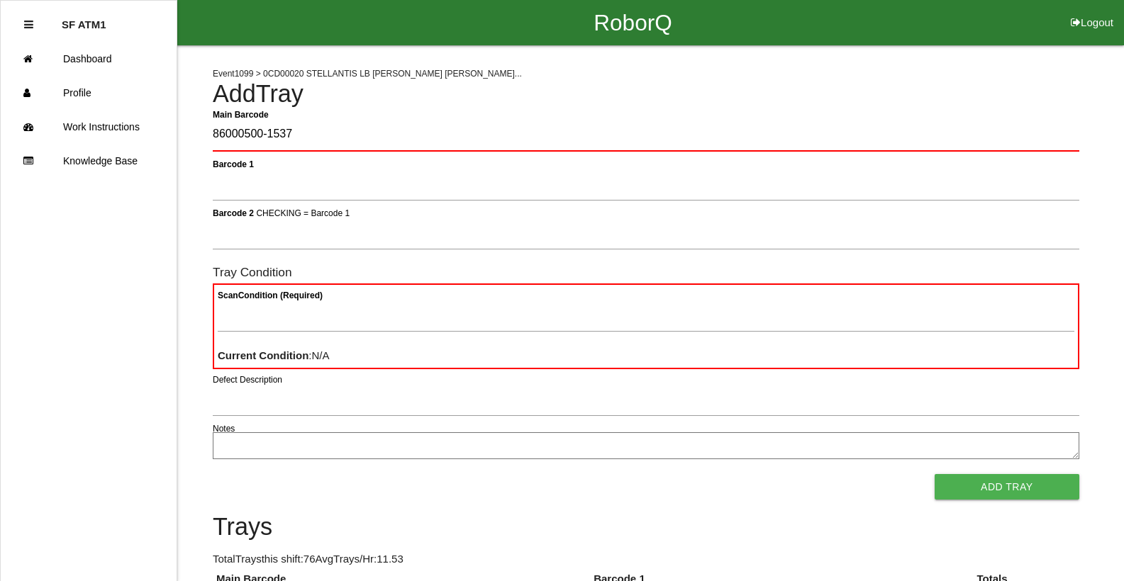
type Barcode "86000500-1537"
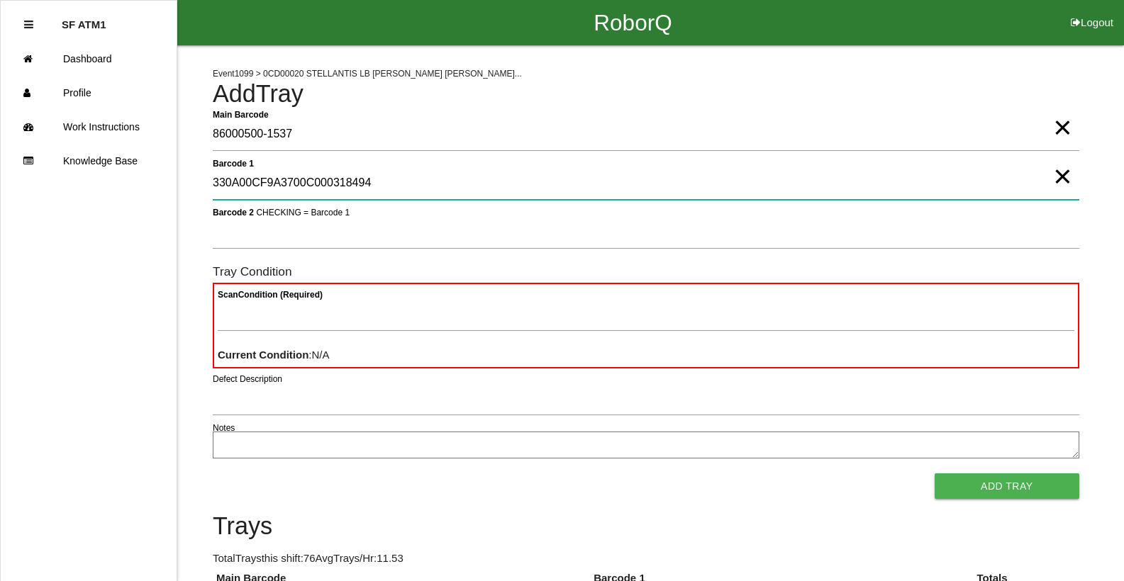
type 1 "330A00CF9A3700C000318494"
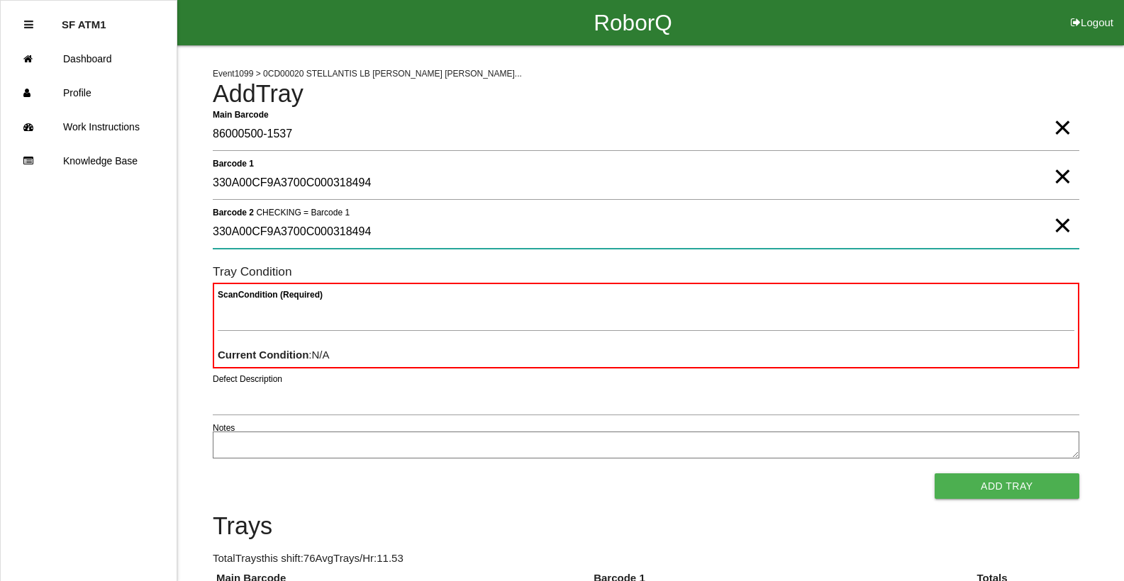
type 2 "330A00CF9A3700C000318494"
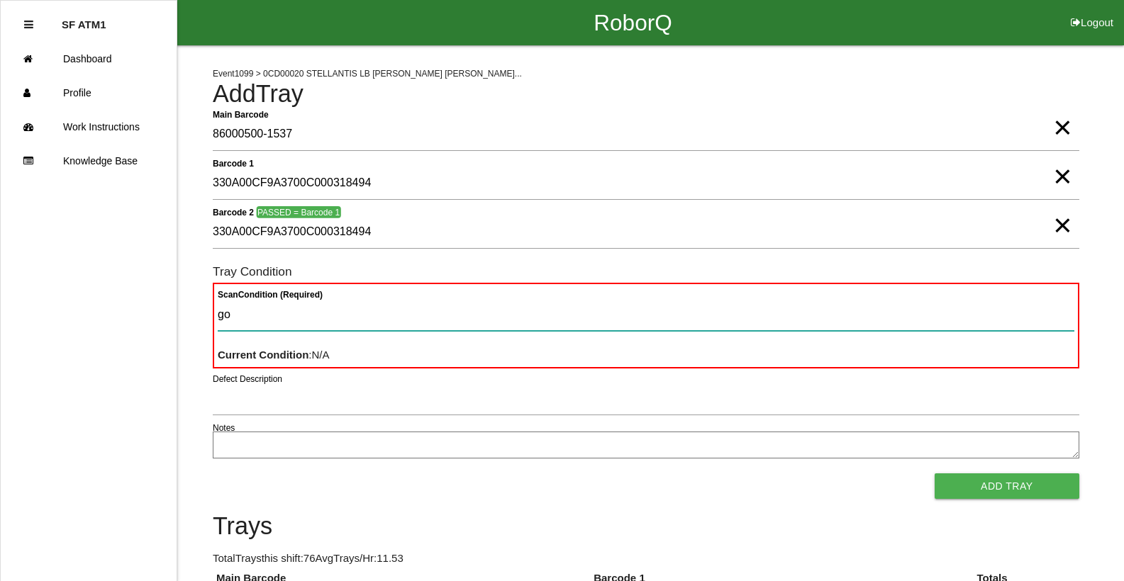
type Condition "goo"
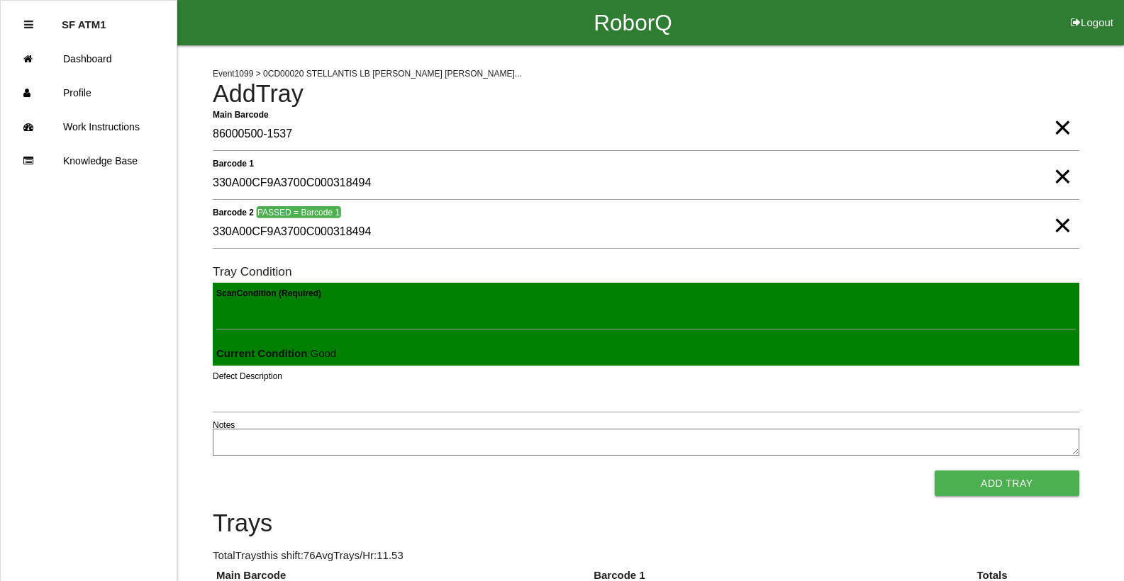
click at [935, 471] on button "Add Tray" at bounding box center [1007, 484] width 145 height 26
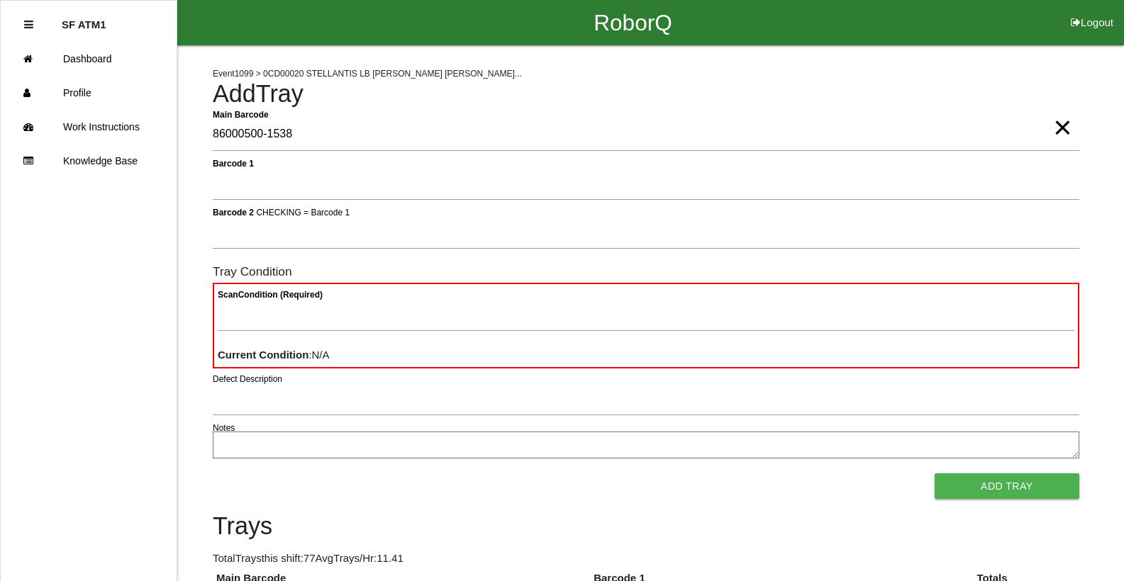
type Barcode "86000500-1538"
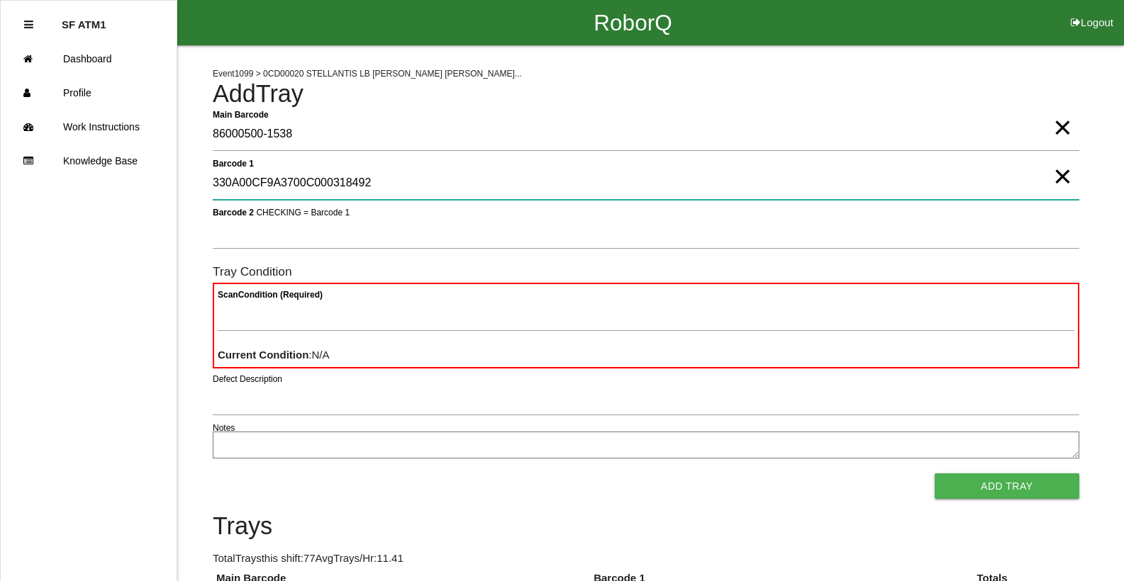
type 1 "330A00CF9A3700C000318492"
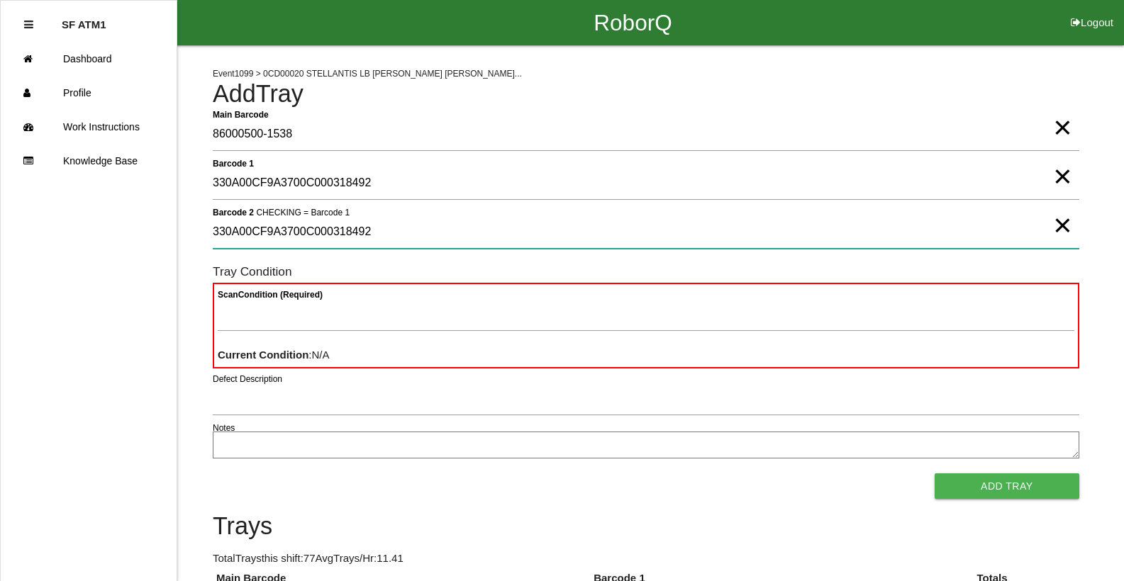
type 2 "330A00CF9A3700C000318492"
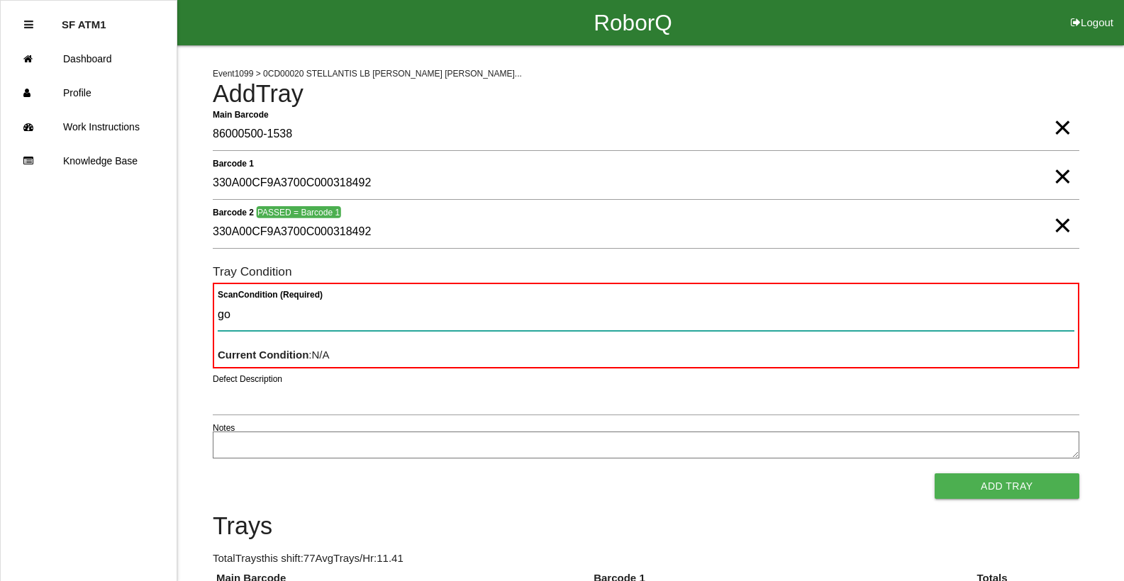
type Condition "goo"
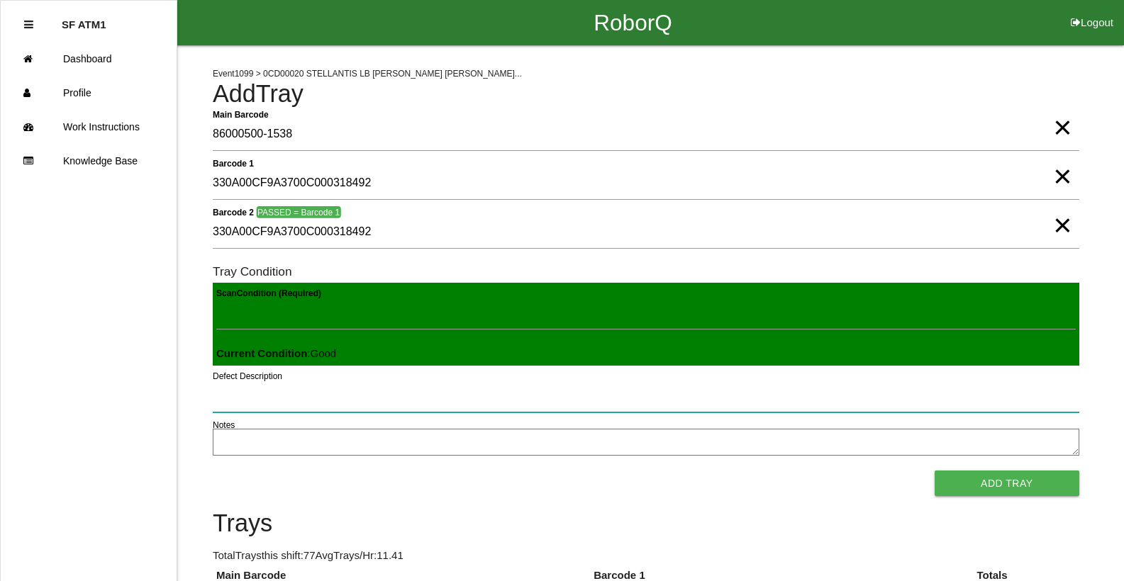
click at [935, 471] on button "Add Tray" at bounding box center [1007, 484] width 145 height 26
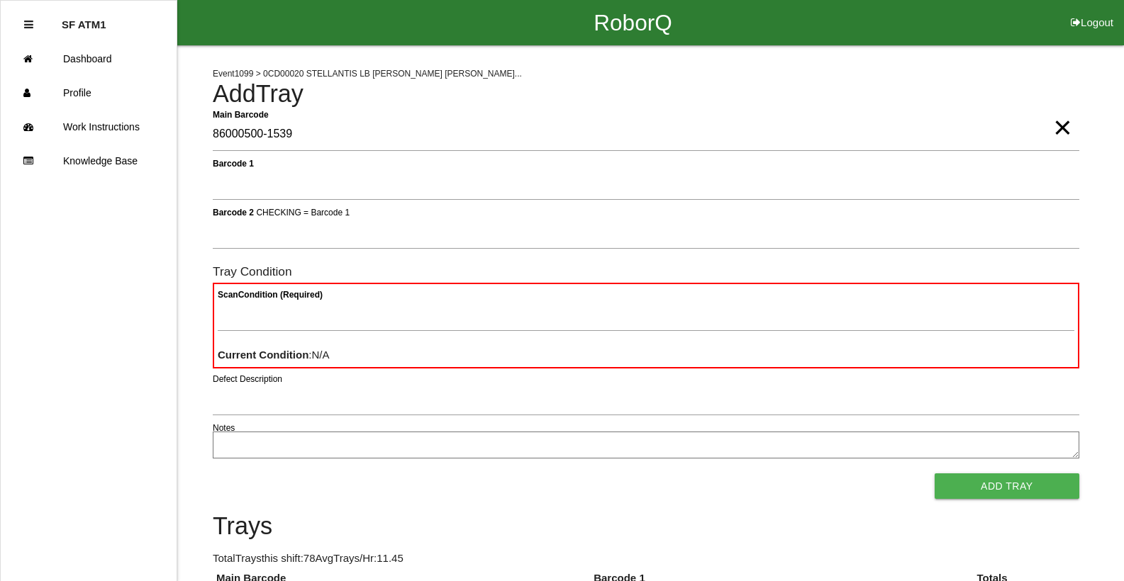
type Barcode "86000500-1539"
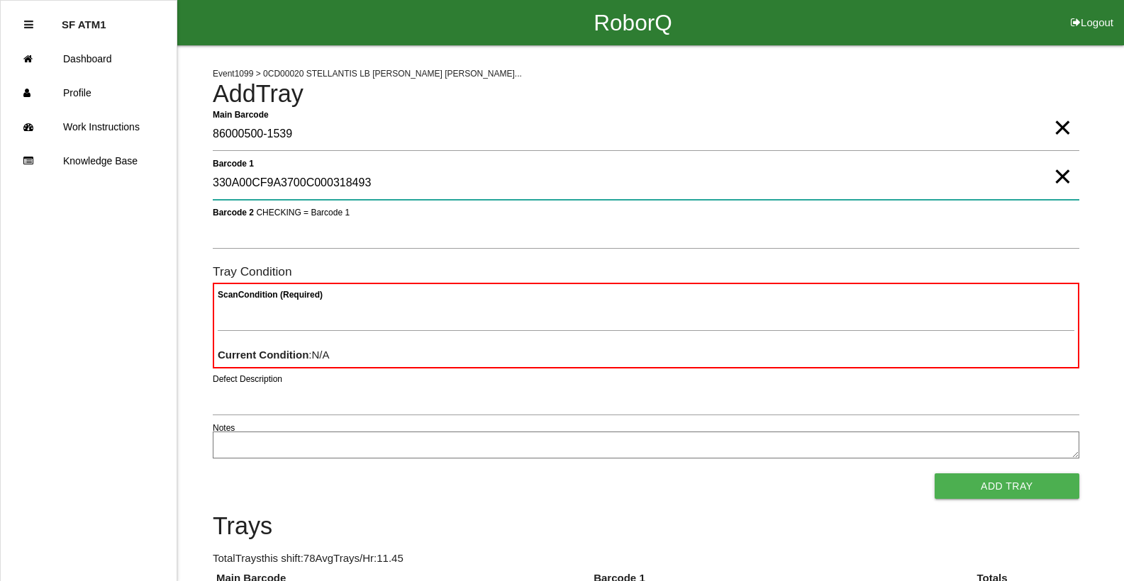
type 1 "330A00CF9A3700C000318493"
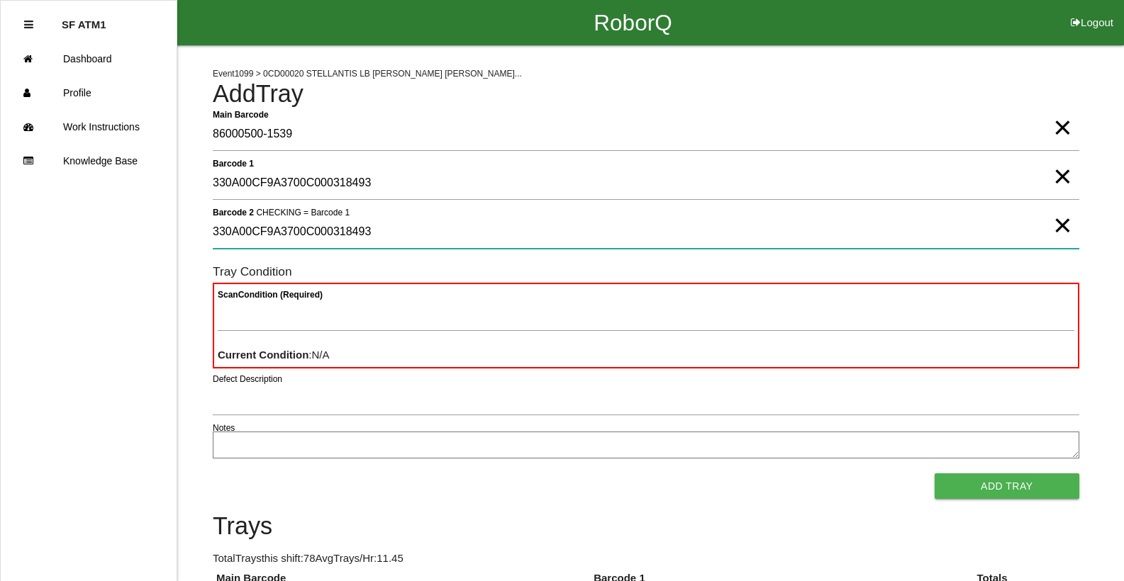
type 2 "330A00CF9A3700C000318493"
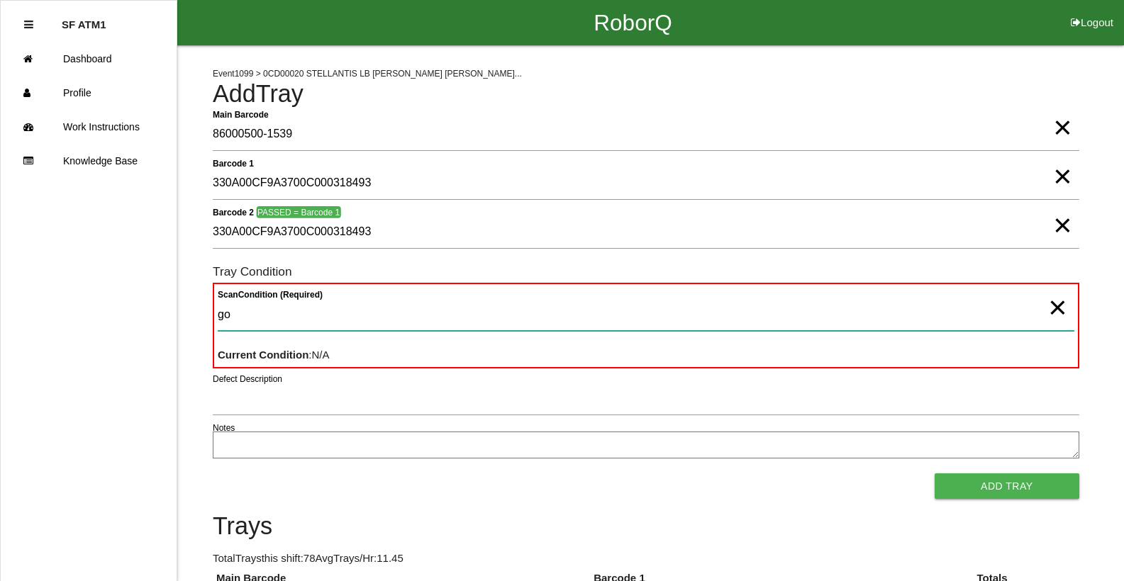
type Condition "goo"
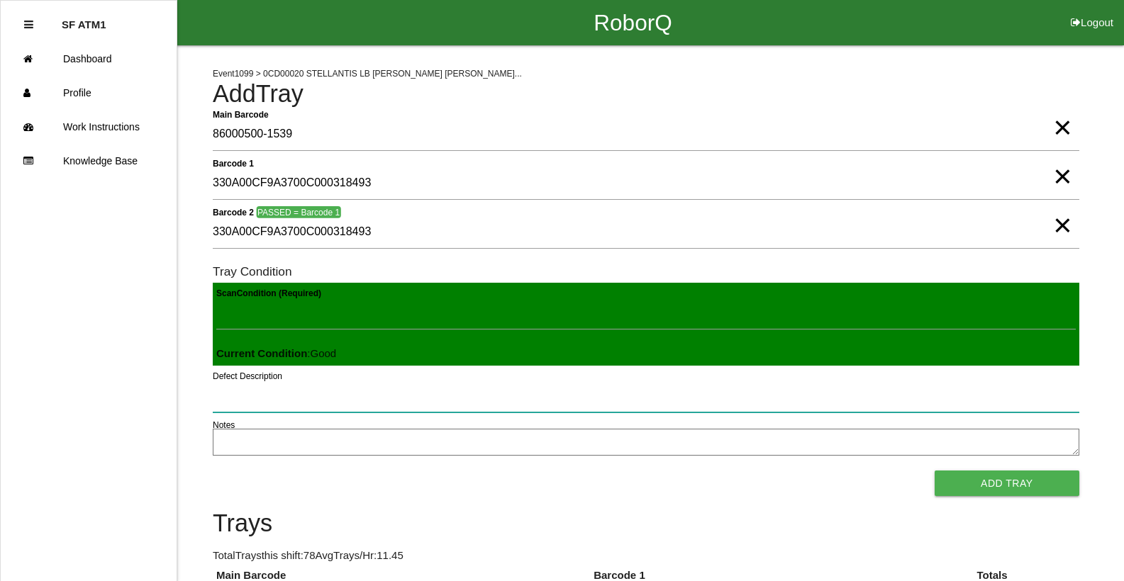
click at [935, 471] on button "Add Tray" at bounding box center [1007, 484] width 145 height 26
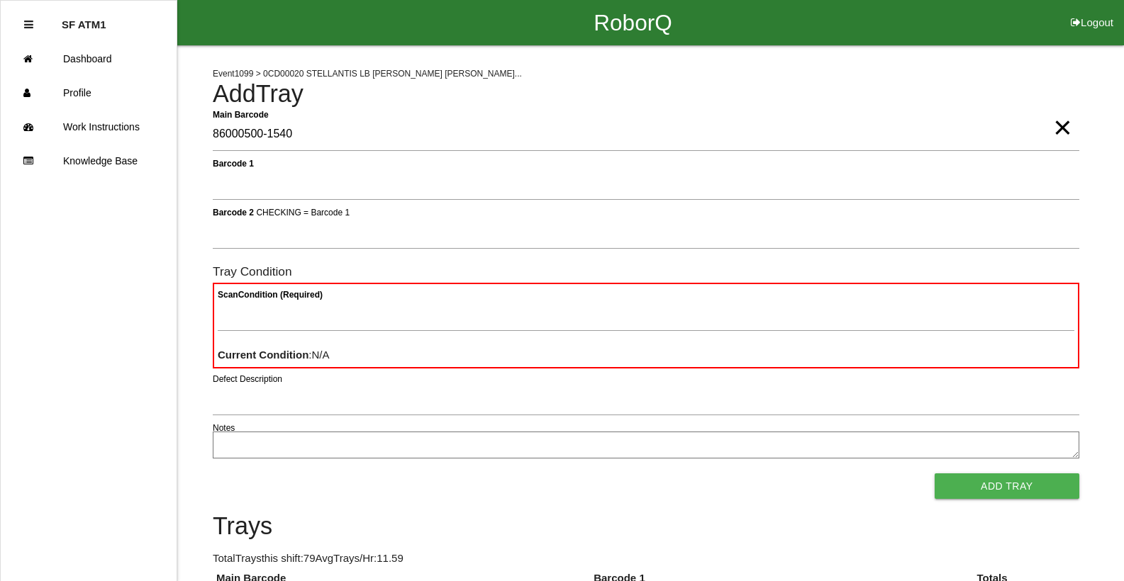
type Barcode "86000500-1540"
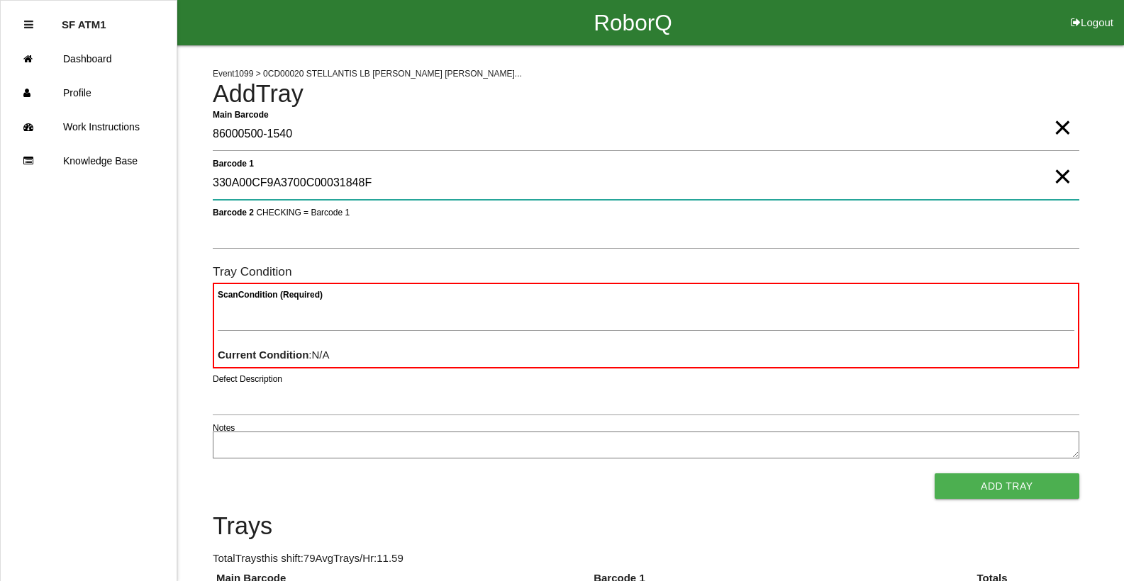
type 1 "330A00CF9A3700C00031848F"
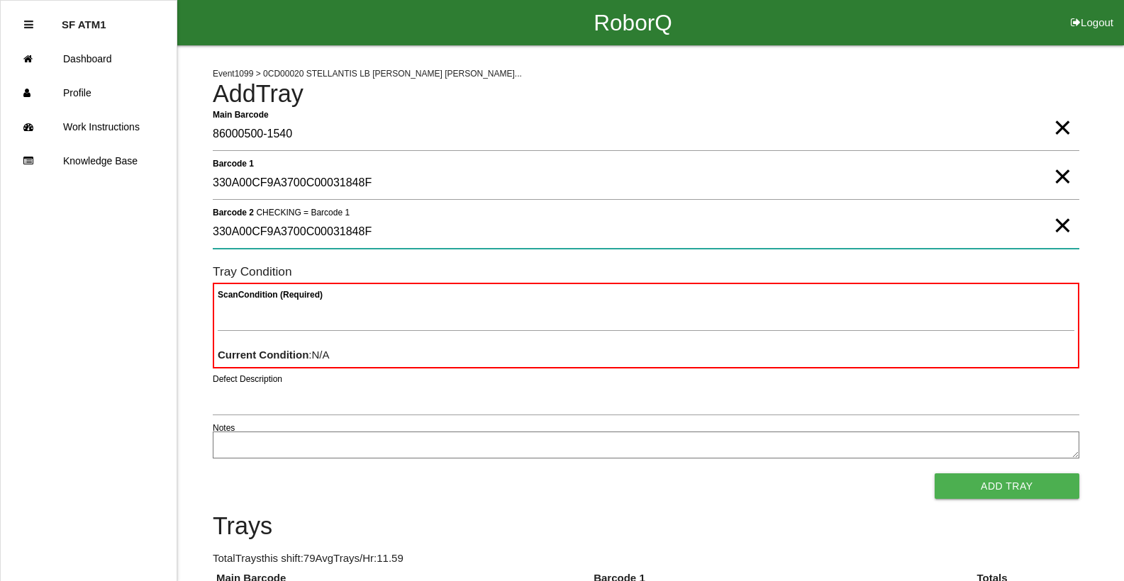
type 2 "330A00CF9A3700C00031848F"
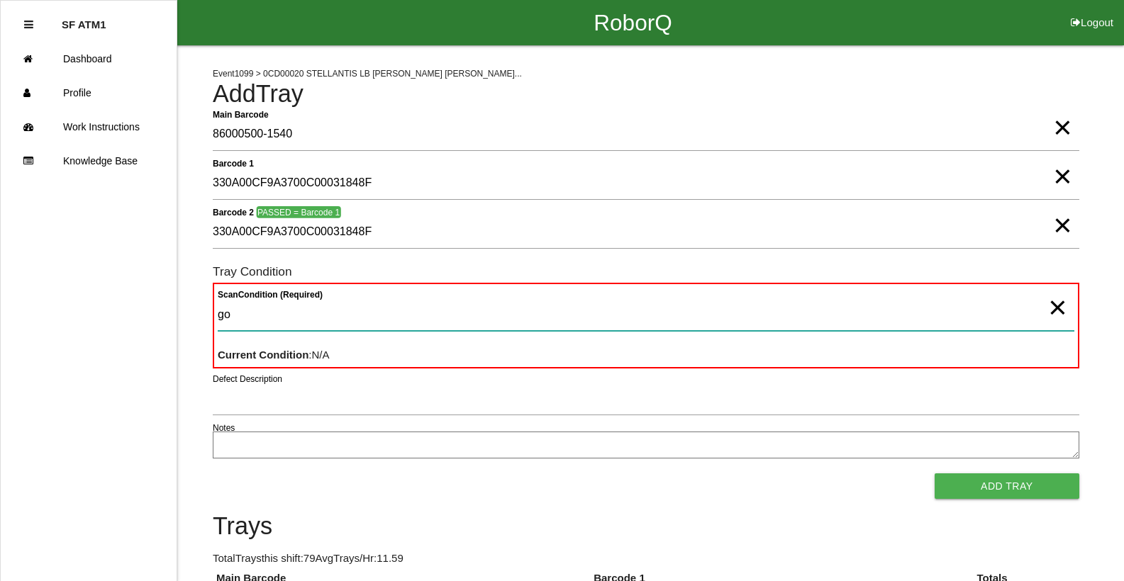
type Condition "goo"
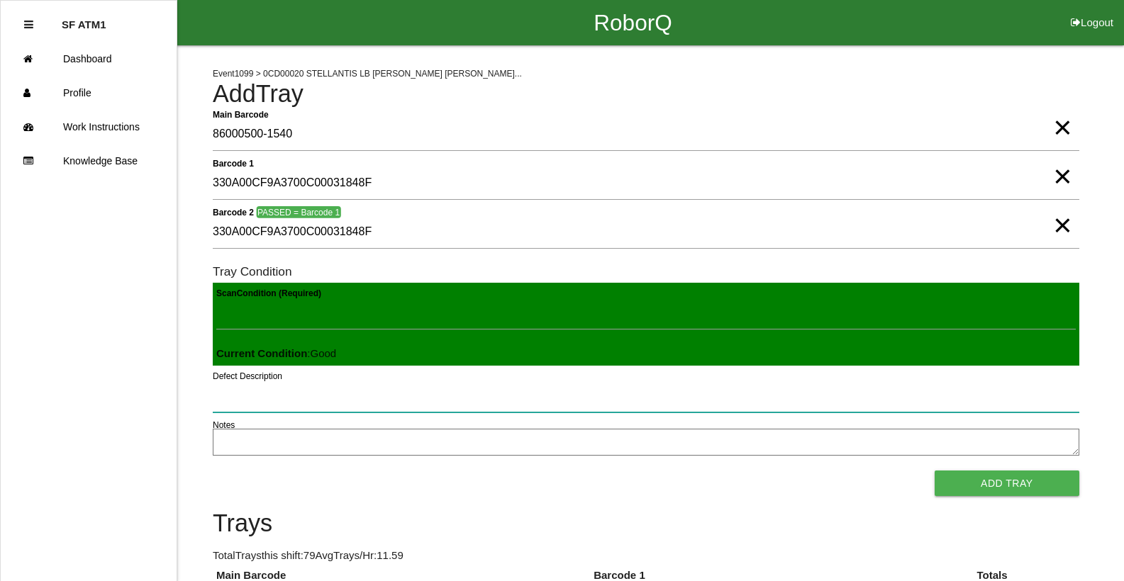
click at [935, 471] on button "Add Tray" at bounding box center [1007, 484] width 145 height 26
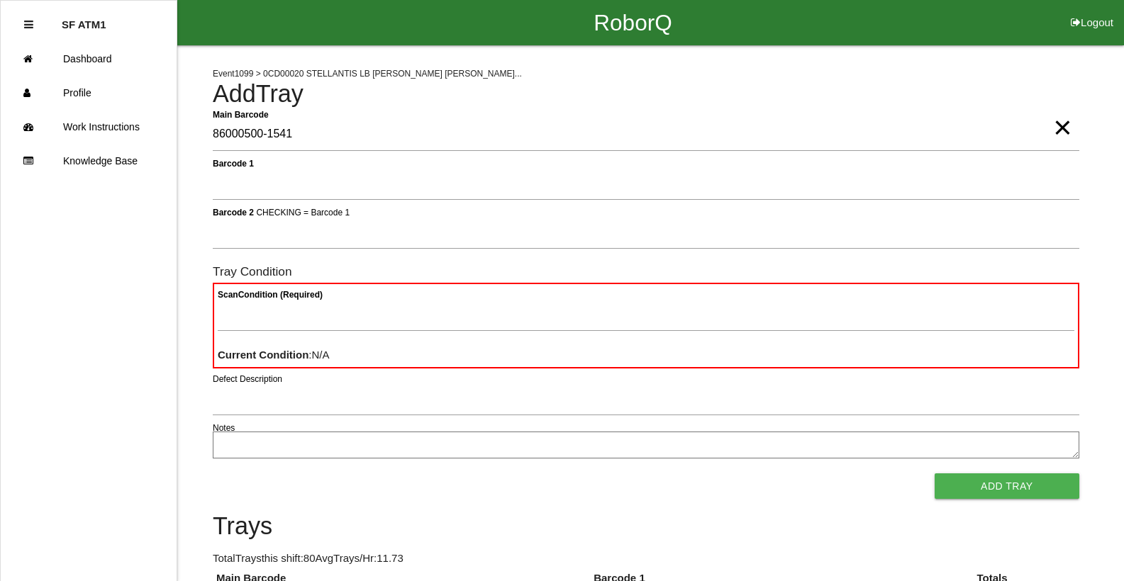
type Barcode "86000500-1541"
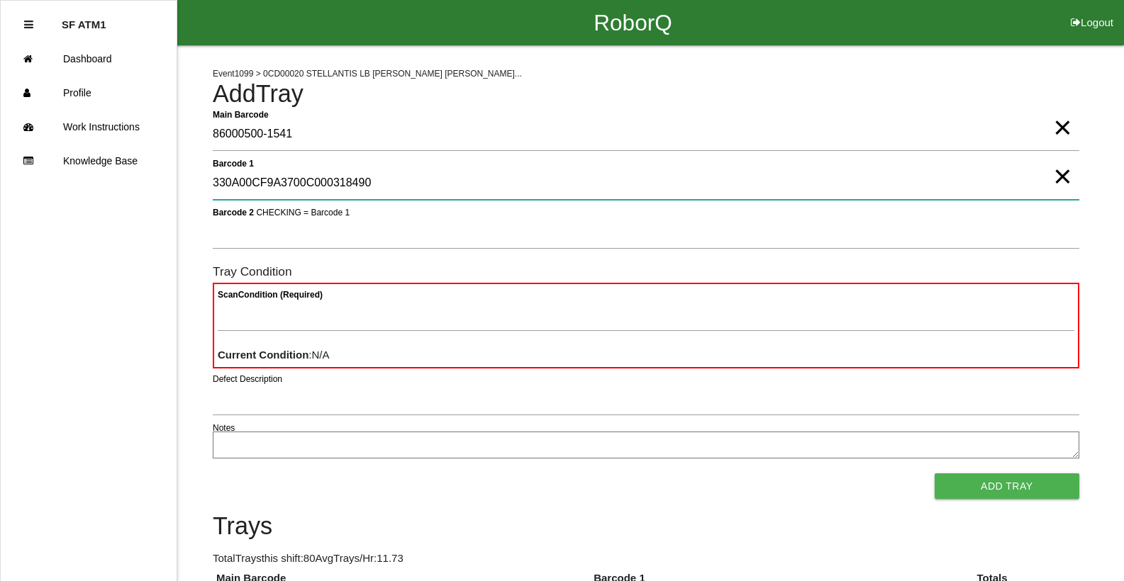
type 1 "330A00CF9A3700C000318490"
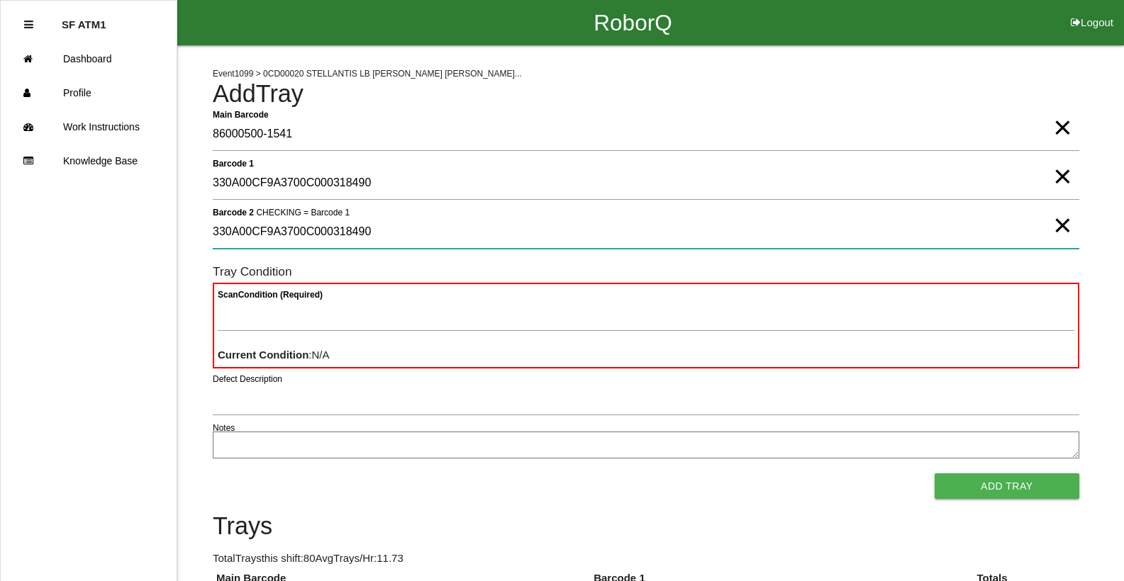
type 2 "330A00CF9A3700C000318490"
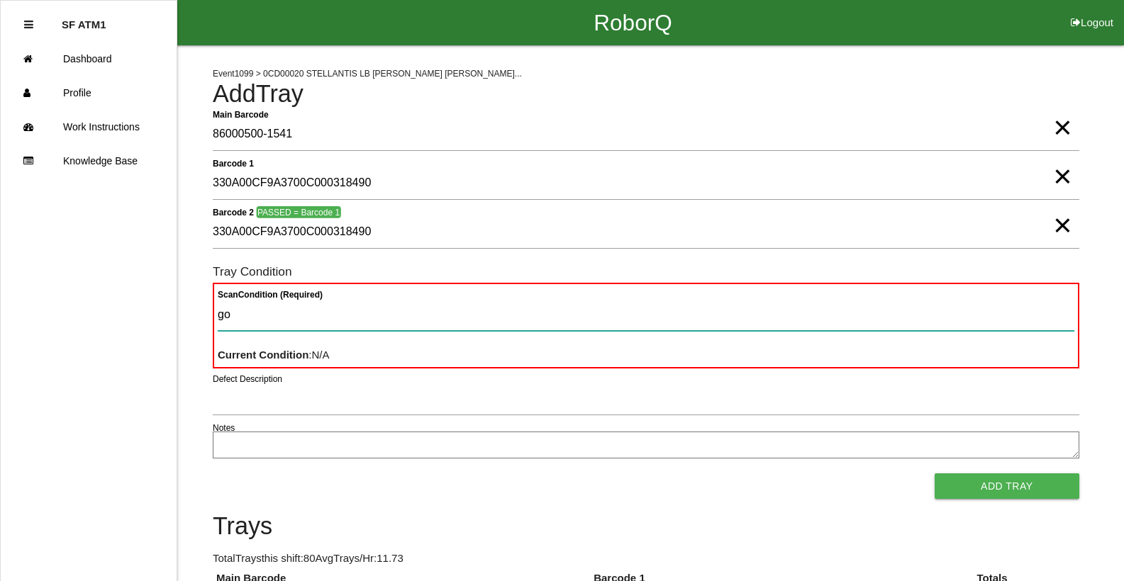
type Condition "goo"
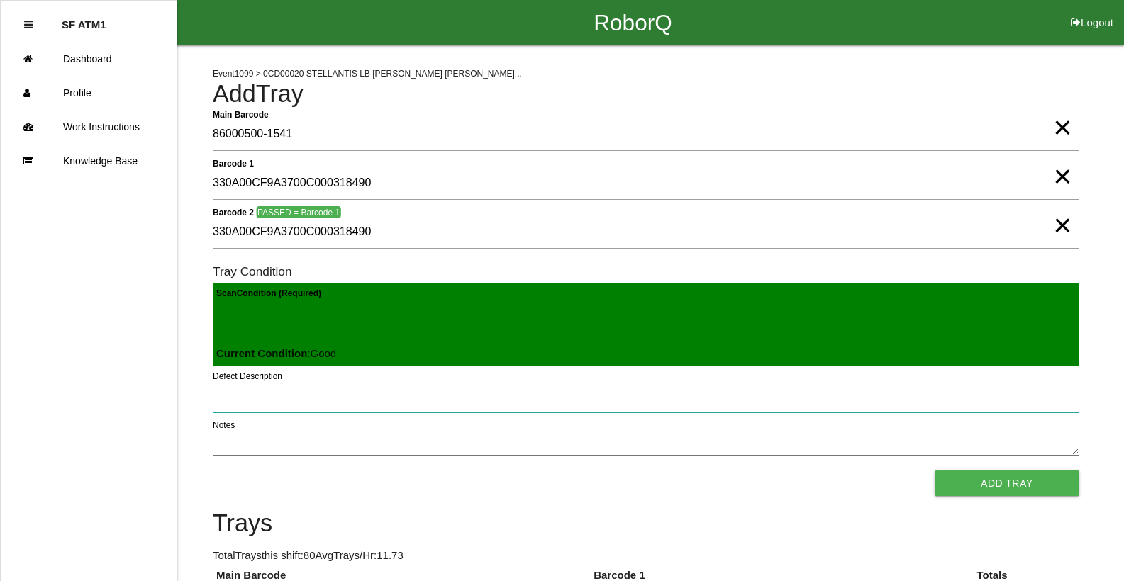
click at [935, 471] on button "Add Tray" at bounding box center [1007, 484] width 145 height 26
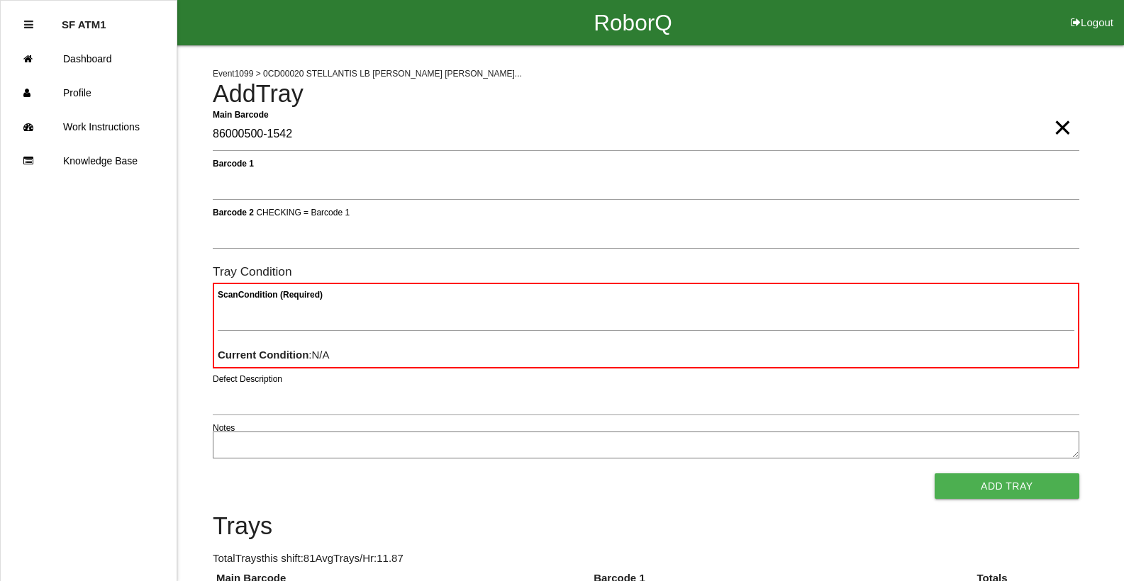
type Barcode "86000500-1542"
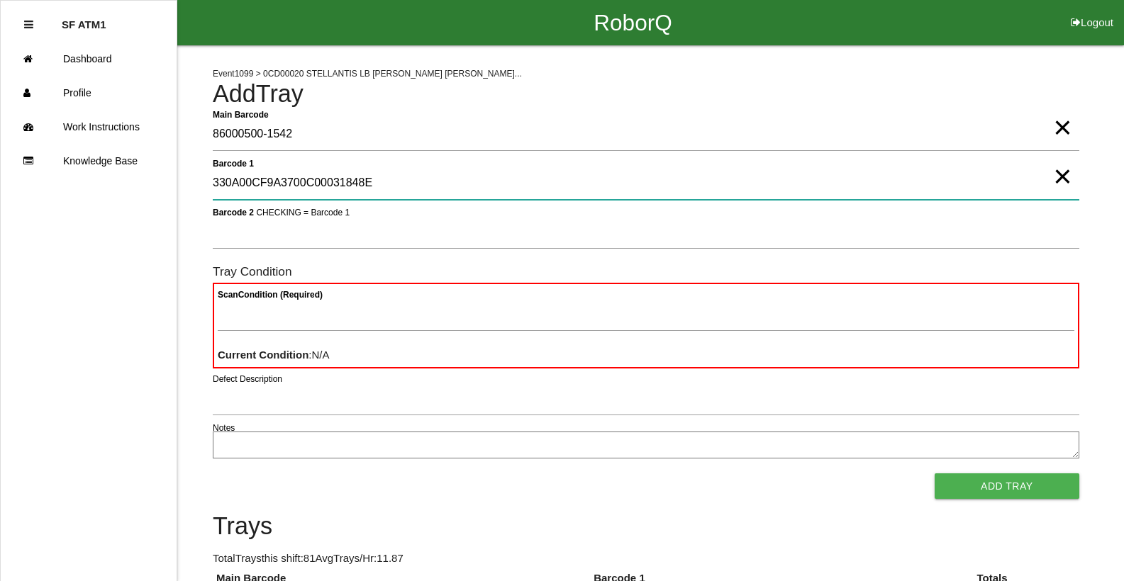
type 1 "330A00CF9A3700C00031848E"
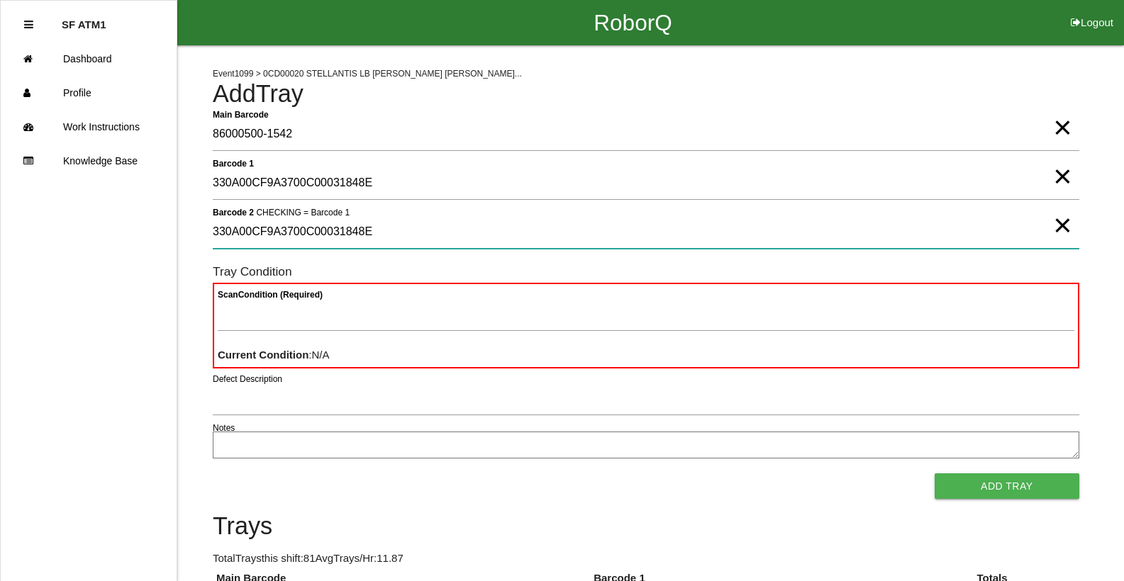
type 2 "330A00CF9A3700C00031848E"
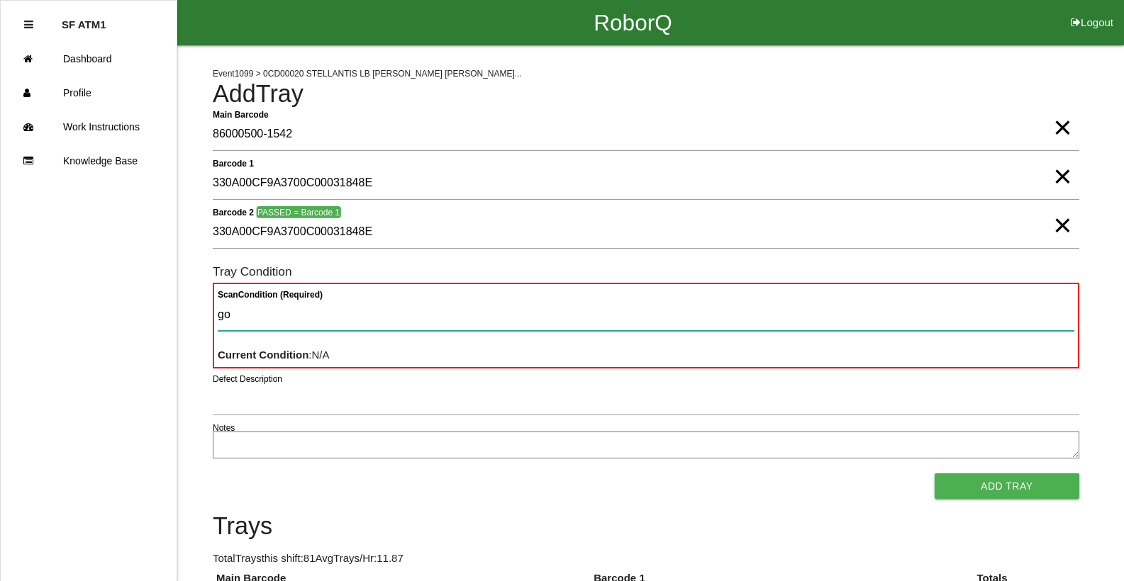
type Condition "goo"
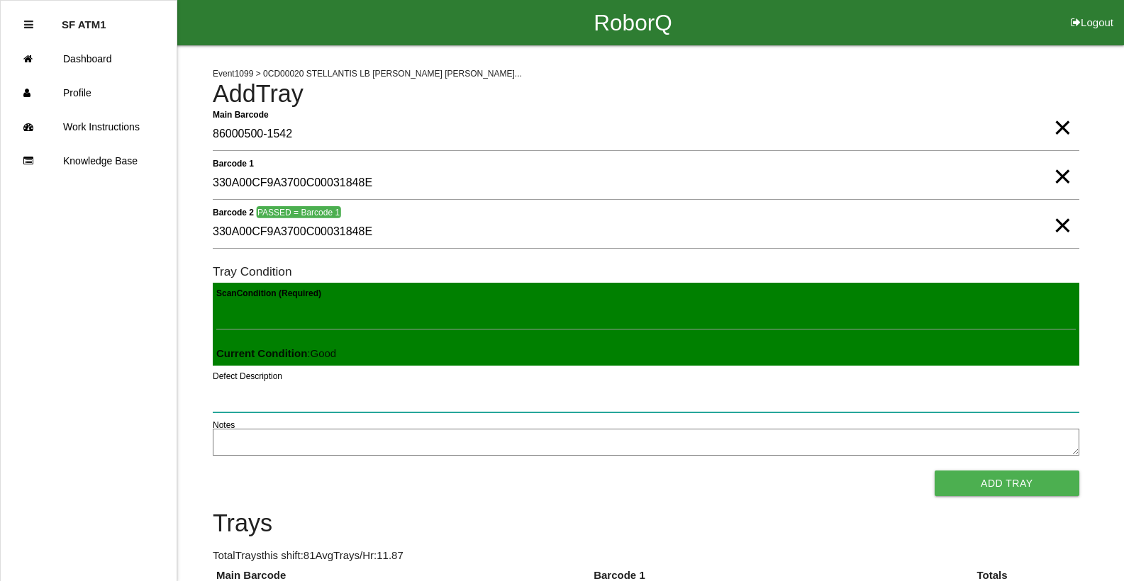
click at [935, 471] on button "Add Tray" at bounding box center [1007, 484] width 145 height 26
